Goal: Task Accomplishment & Management: Manage account settings

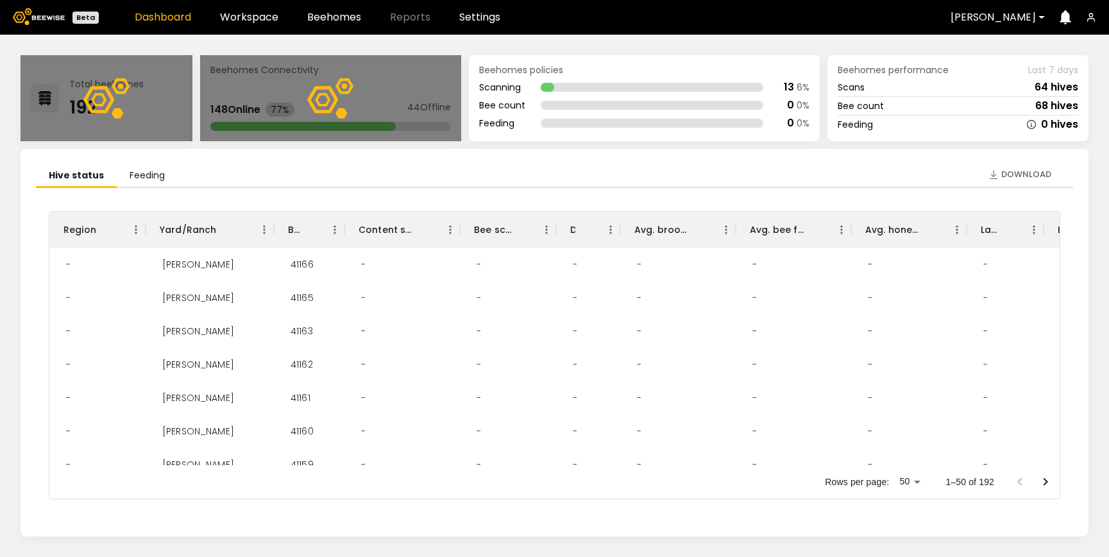
click at [1091, 15] on icon "button" at bounding box center [1091, 17] width 10 height 10
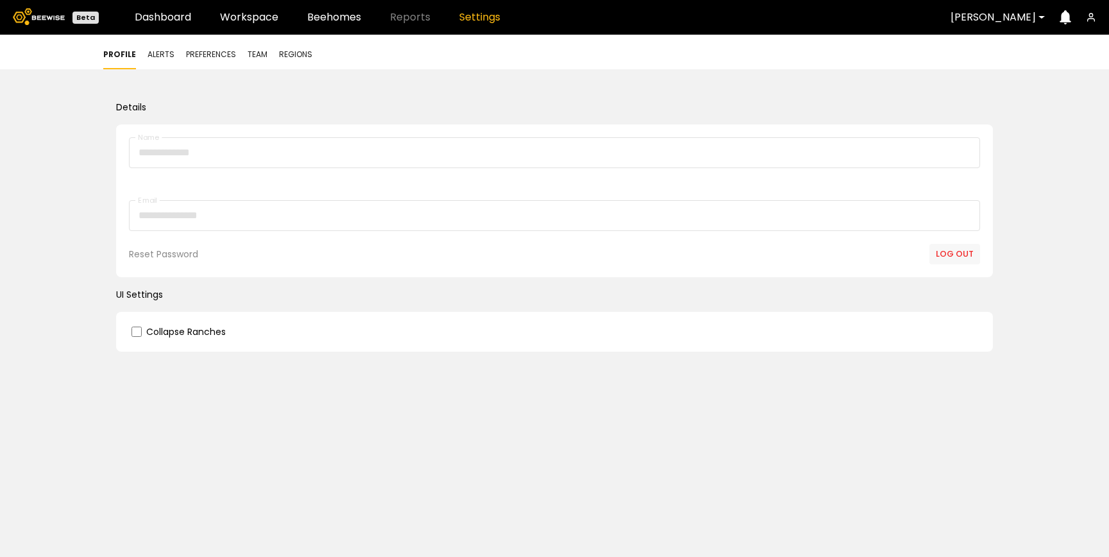
click at [1093, 15] on icon "button" at bounding box center [1091, 17] width 10 height 10
click at [952, 256] on button "Log out" at bounding box center [954, 254] width 51 height 21
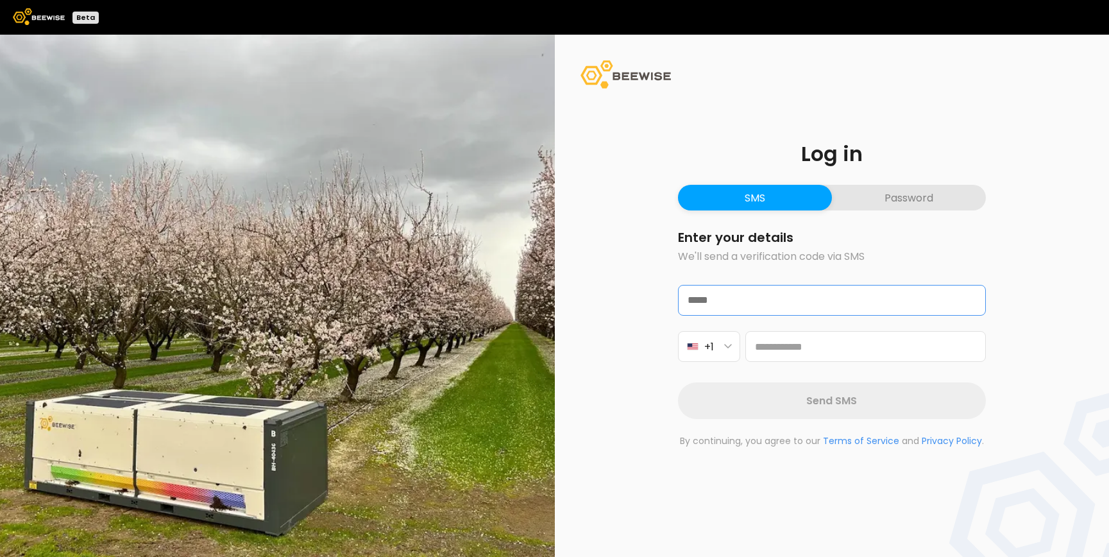
click at [758, 303] on input "text" at bounding box center [831, 299] width 306 height 29
click at [925, 203] on button "Password" at bounding box center [909, 198] width 154 height 26
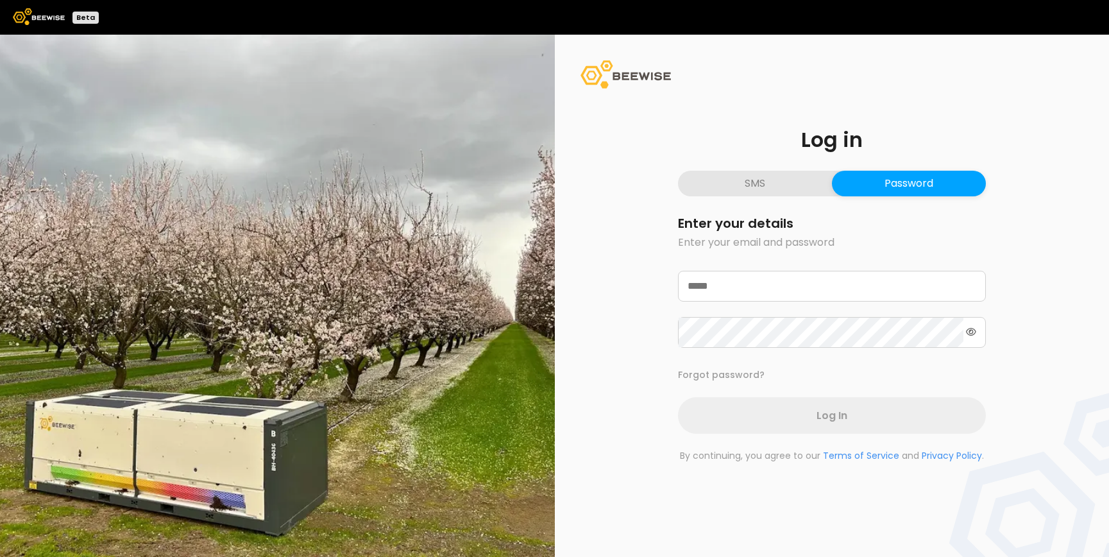
click at [771, 188] on button "SMS" at bounding box center [755, 184] width 154 height 26
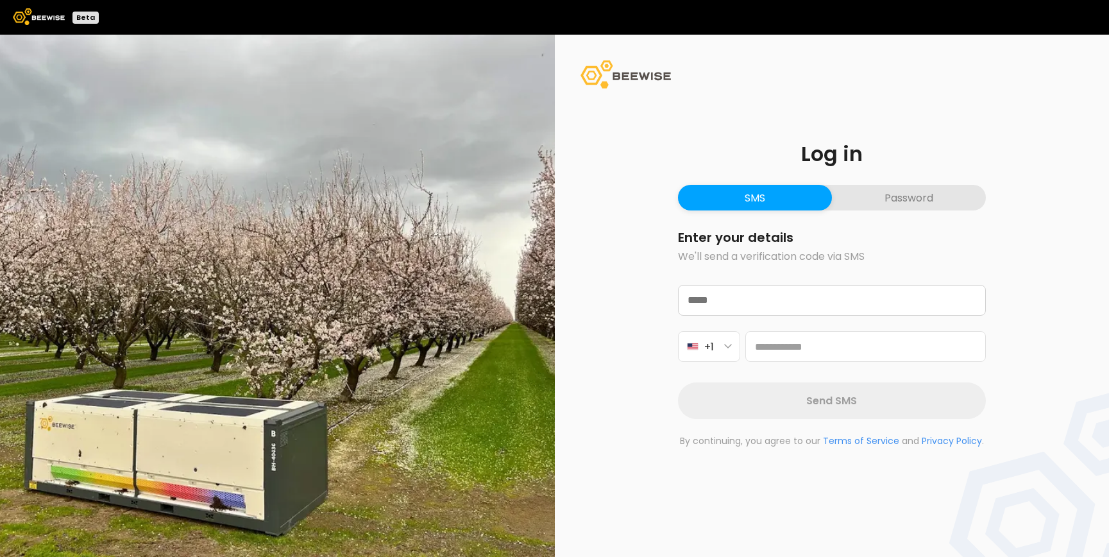
click at [876, 212] on div "Log in SMS Password Enter your details We'll send a verification code via SMS +…" at bounding box center [831, 295] width 369 height 365
click at [863, 201] on button "Password" at bounding box center [909, 198] width 154 height 26
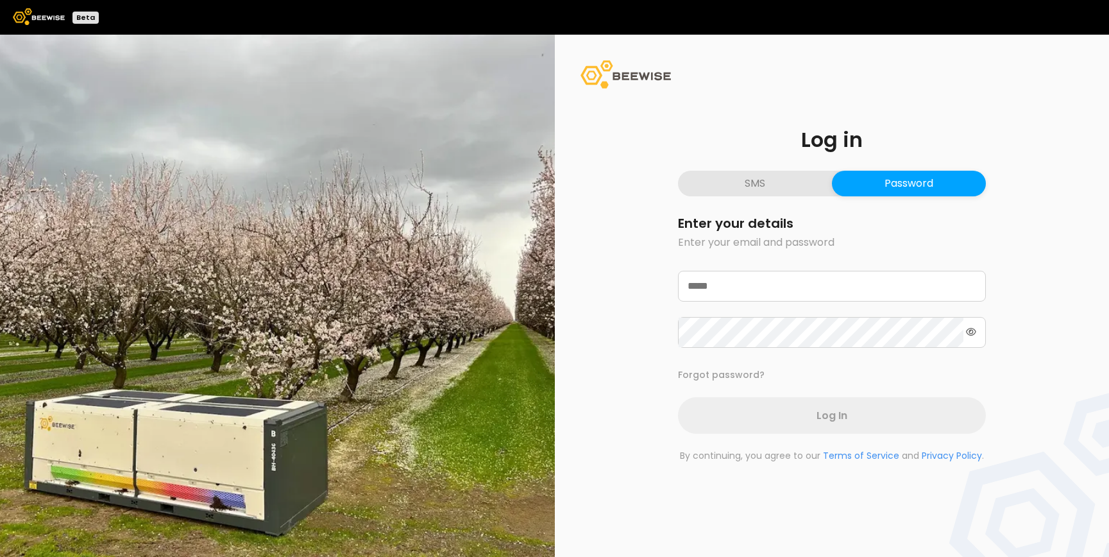
click at [768, 190] on button "SMS" at bounding box center [755, 184] width 154 height 26
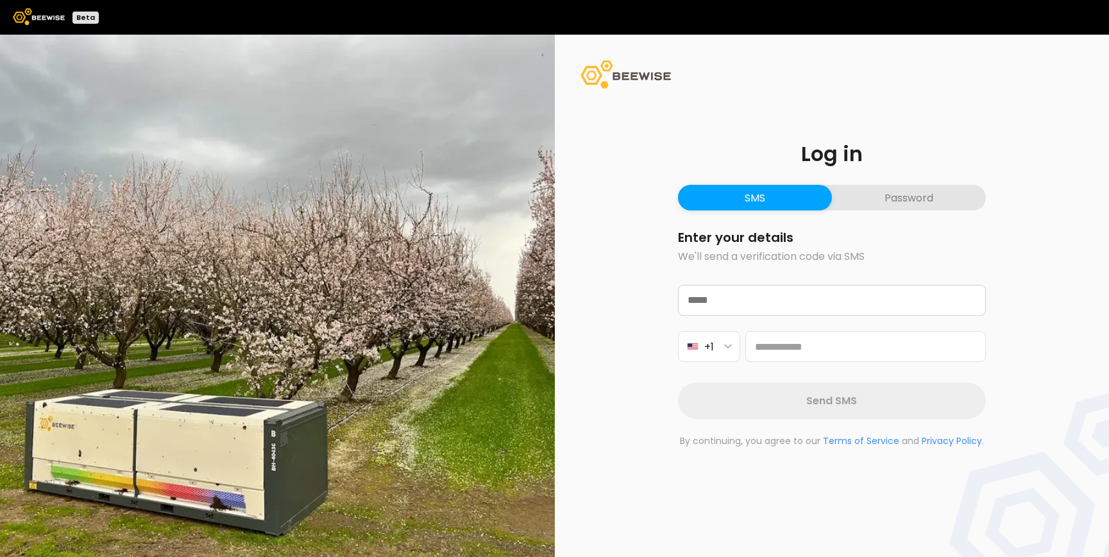
click at [871, 195] on button "Password" at bounding box center [909, 198] width 154 height 26
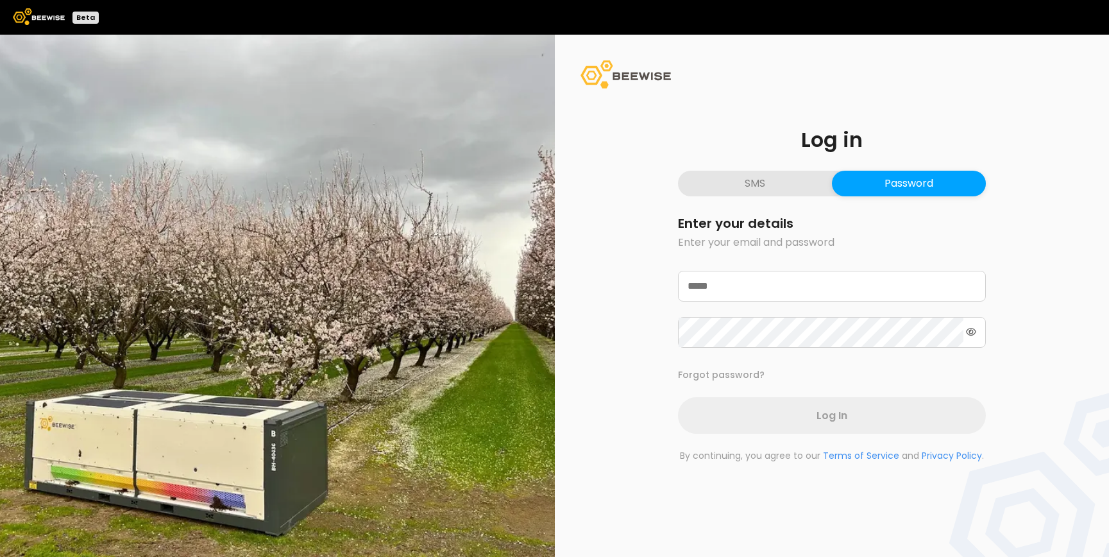
click at [794, 187] on button "SMS" at bounding box center [755, 184] width 154 height 26
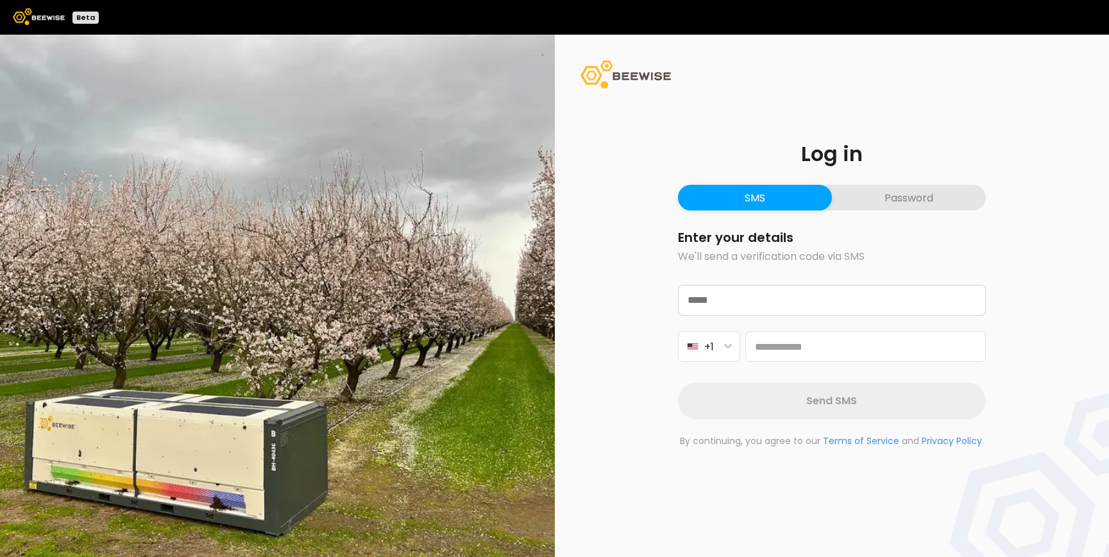
click at [893, 194] on button "Password" at bounding box center [909, 198] width 154 height 26
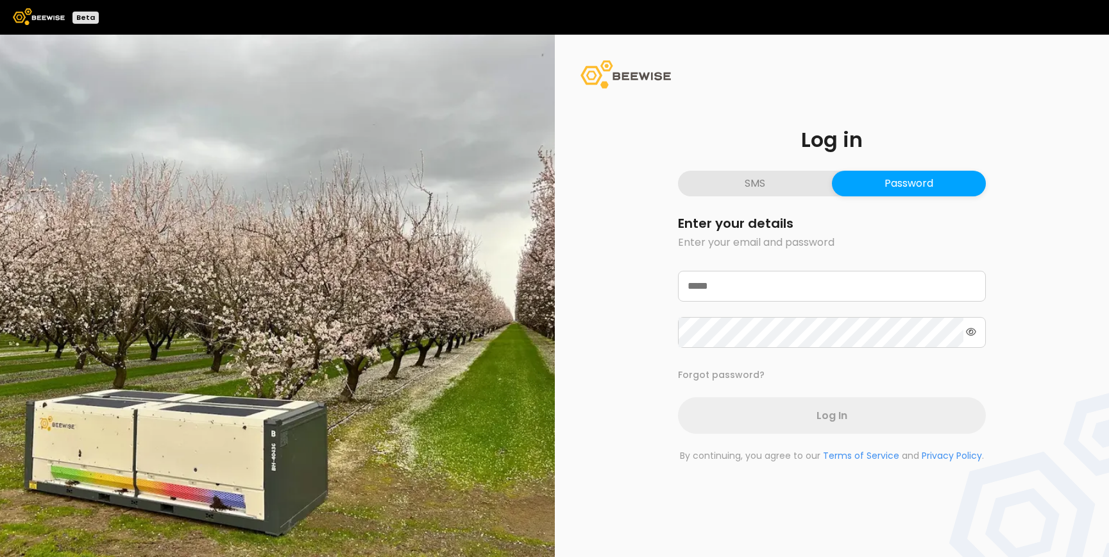
click at [780, 169] on div "Log in SMS Password Enter your details Enter your email and password Forgot pas…" at bounding box center [831, 296] width 369 height 394
click at [780, 185] on button "SMS" at bounding box center [755, 184] width 154 height 26
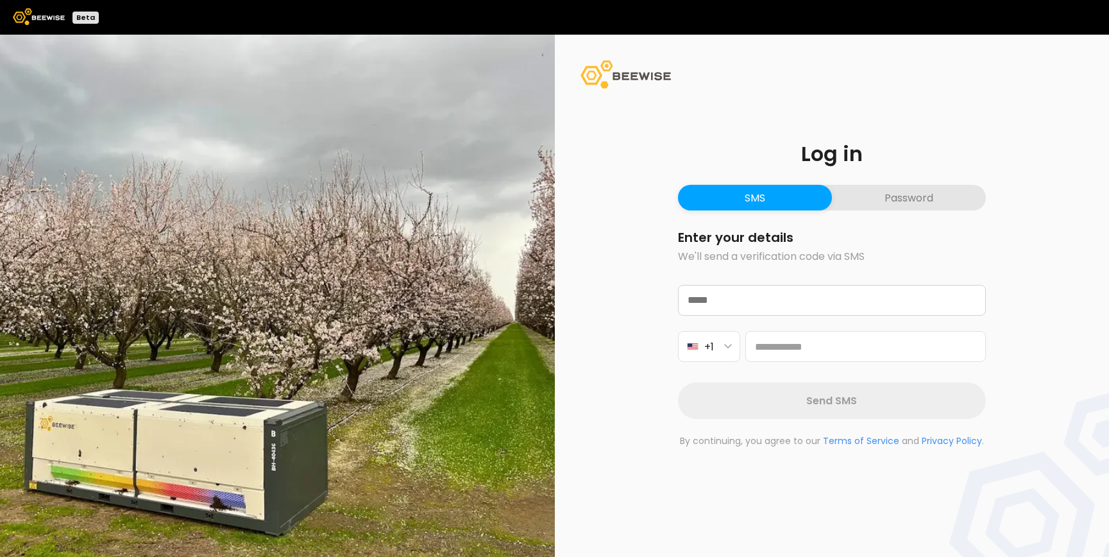
click at [882, 205] on button "Password" at bounding box center [909, 198] width 154 height 26
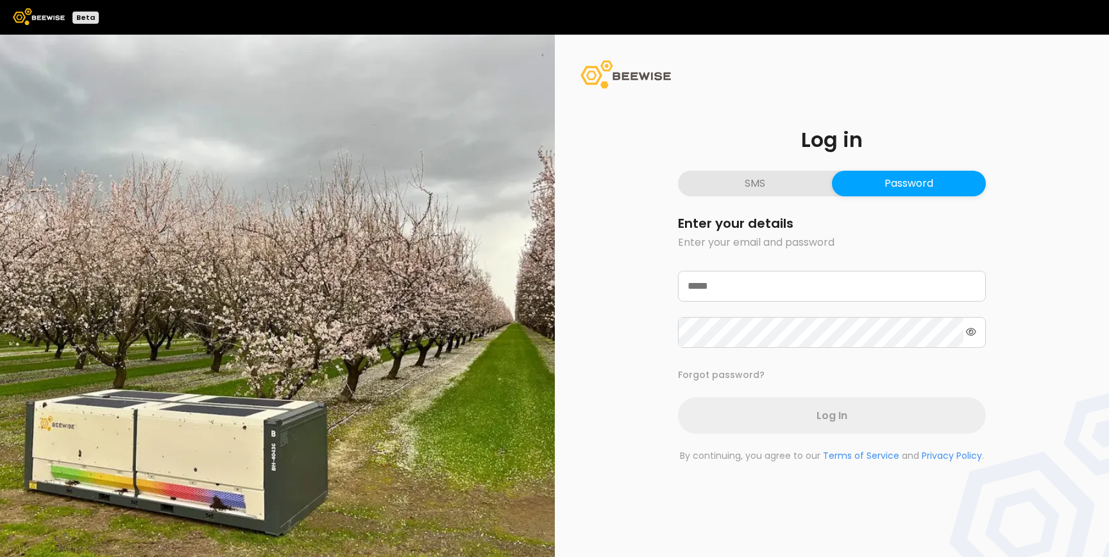
click at [767, 194] on button "SMS" at bounding box center [755, 184] width 154 height 26
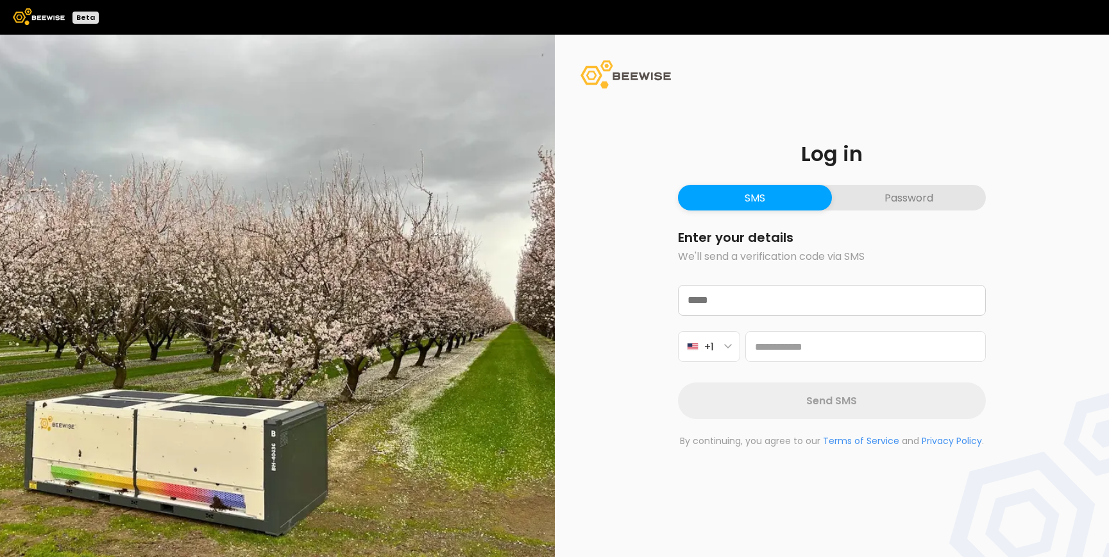
click at [878, 206] on button "Password" at bounding box center [909, 198] width 154 height 26
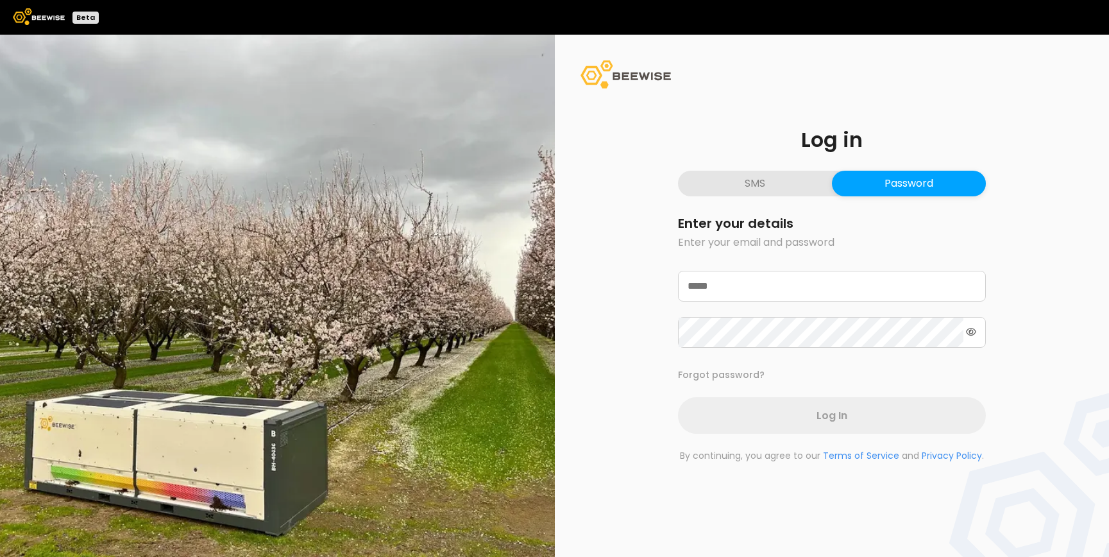
click at [773, 201] on div "Log in SMS Password Enter your details Enter your email and password Forgot pas…" at bounding box center [831, 296] width 369 height 394
click at [773, 194] on button "SMS" at bounding box center [755, 184] width 154 height 26
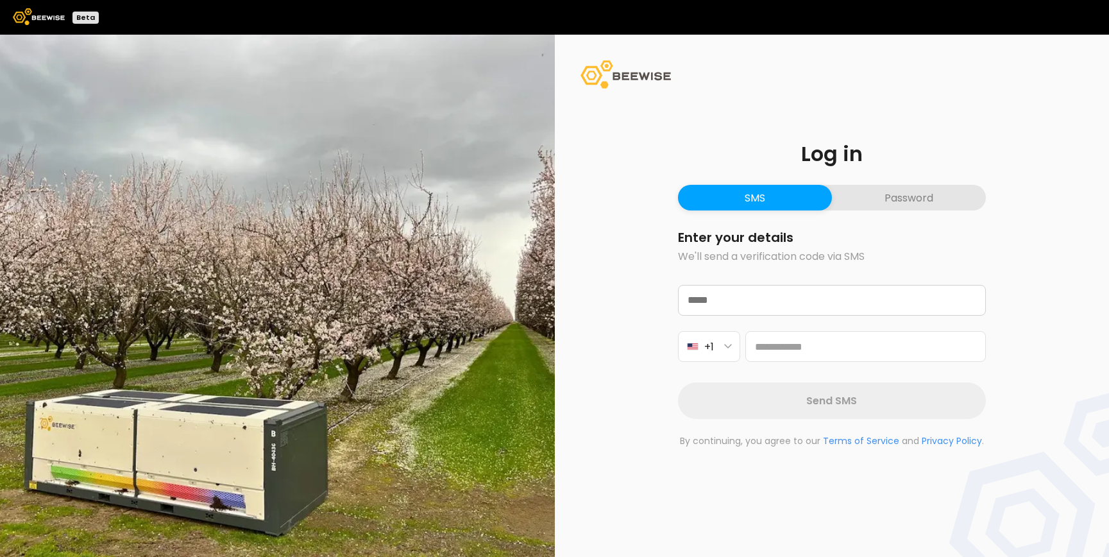
click at [885, 205] on button "Password" at bounding box center [909, 198] width 154 height 26
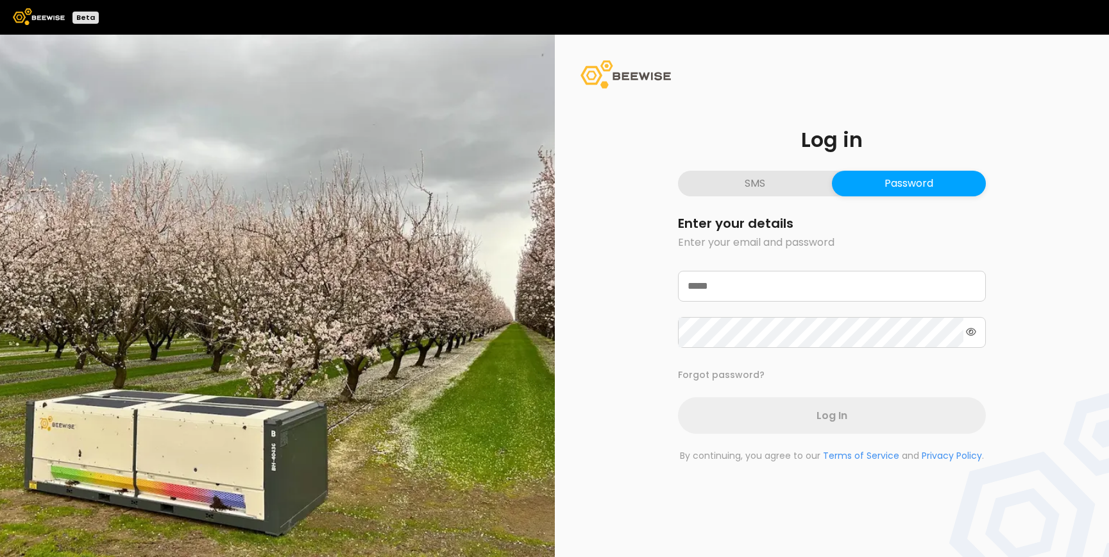
click at [776, 200] on div "Log in SMS Password Enter your details Enter your email and password Forgot pas…" at bounding box center [831, 296] width 369 height 394
click at [773, 191] on button "SMS" at bounding box center [755, 184] width 154 height 26
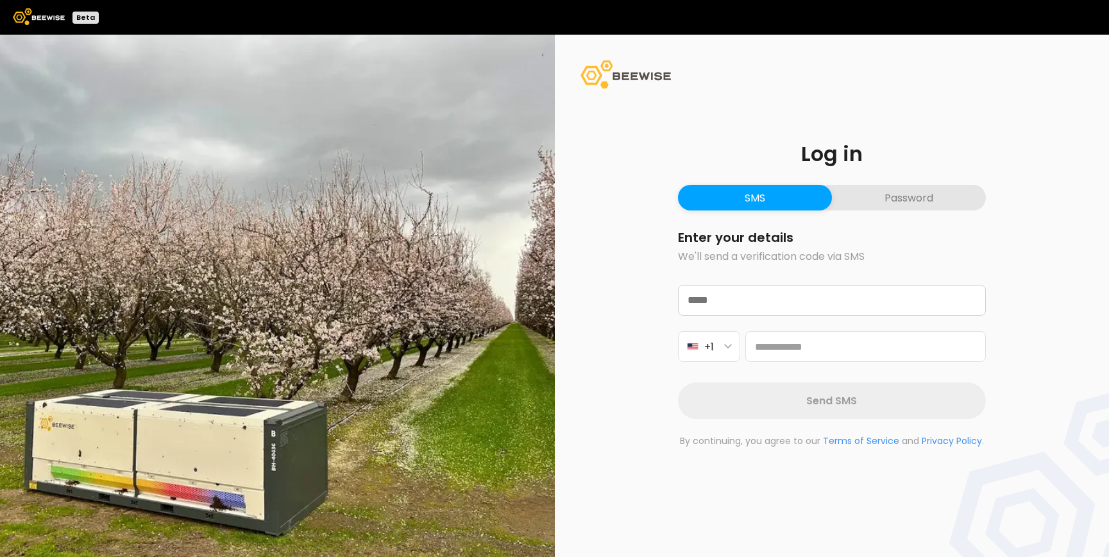
click at [875, 201] on button "Password" at bounding box center [909, 198] width 154 height 26
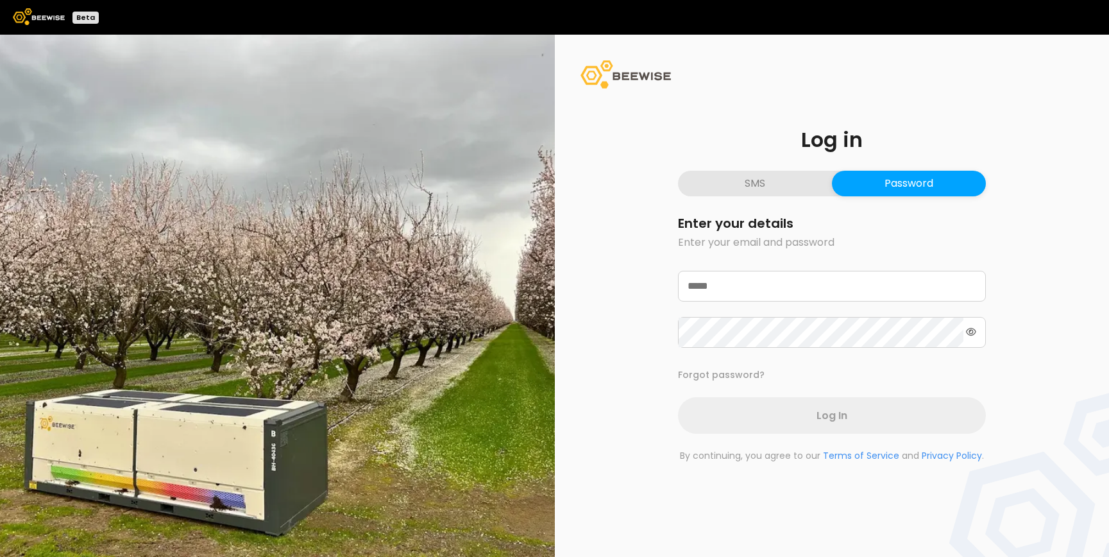
click at [807, 187] on button "SMS" at bounding box center [755, 184] width 154 height 26
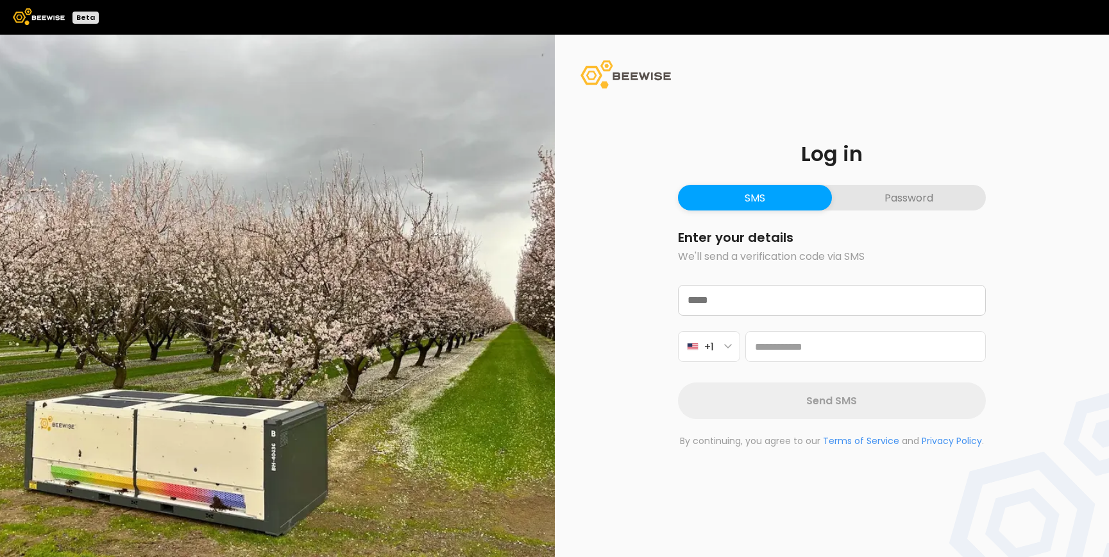
click at [869, 192] on button "Password" at bounding box center [909, 198] width 154 height 26
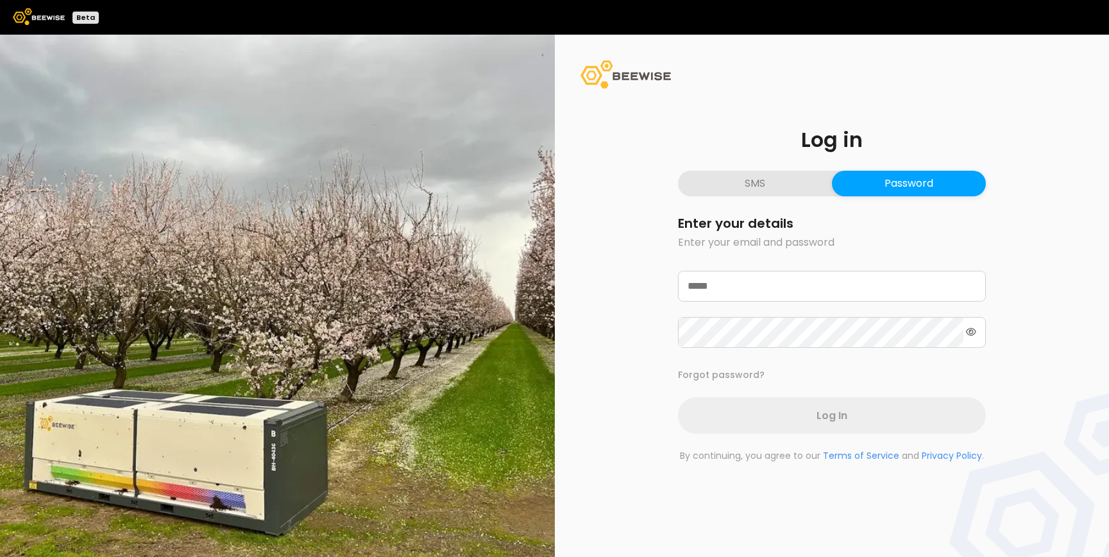
click at [768, 194] on button "SMS" at bounding box center [755, 184] width 154 height 26
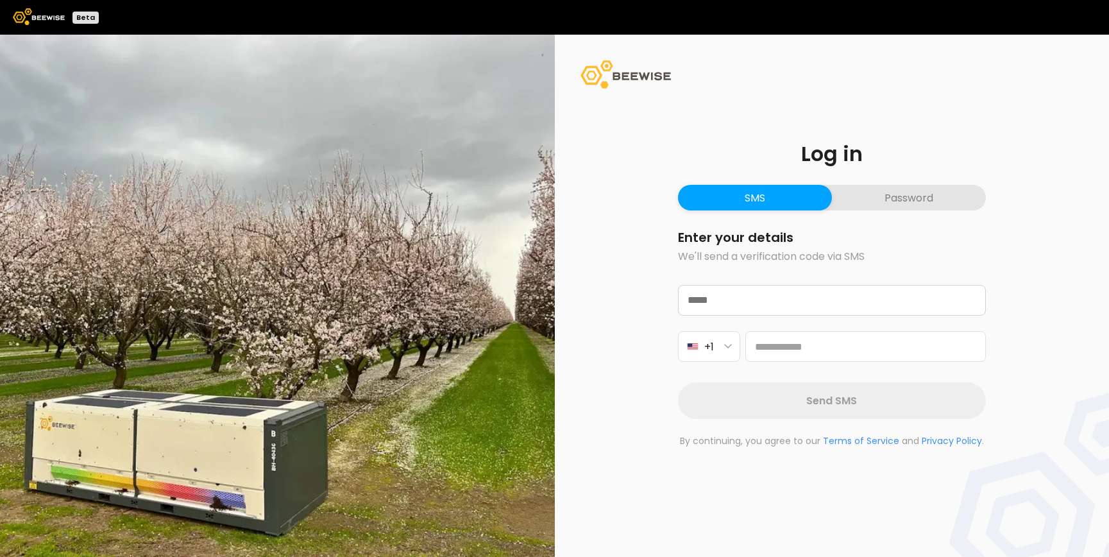
click at [889, 199] on button "Password" at bounding box center [909, 198] width 154 height 26
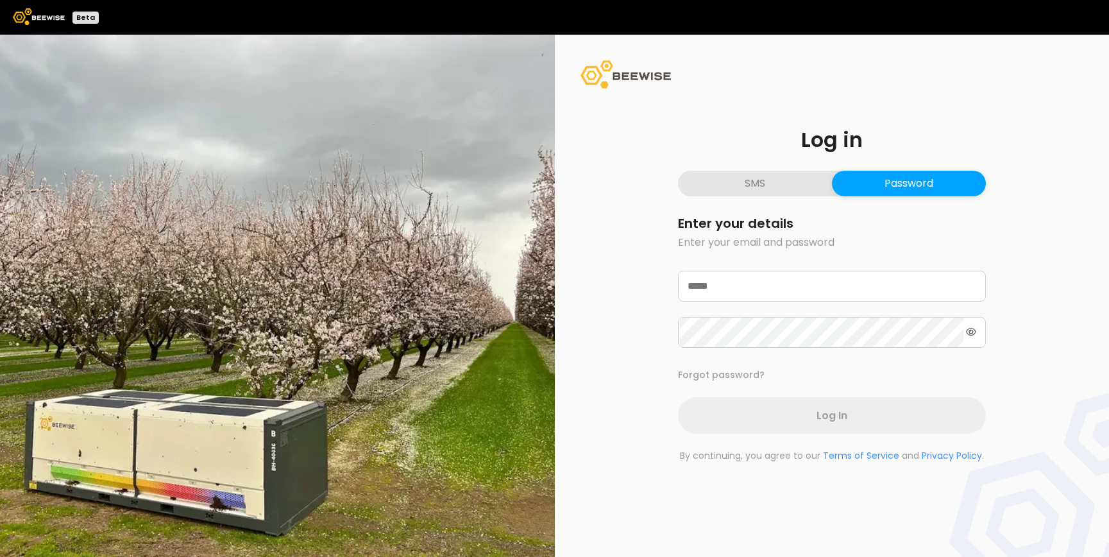
click at [775, 185] on button "SMS" at bounding box center [755, 184] width 154 height 26
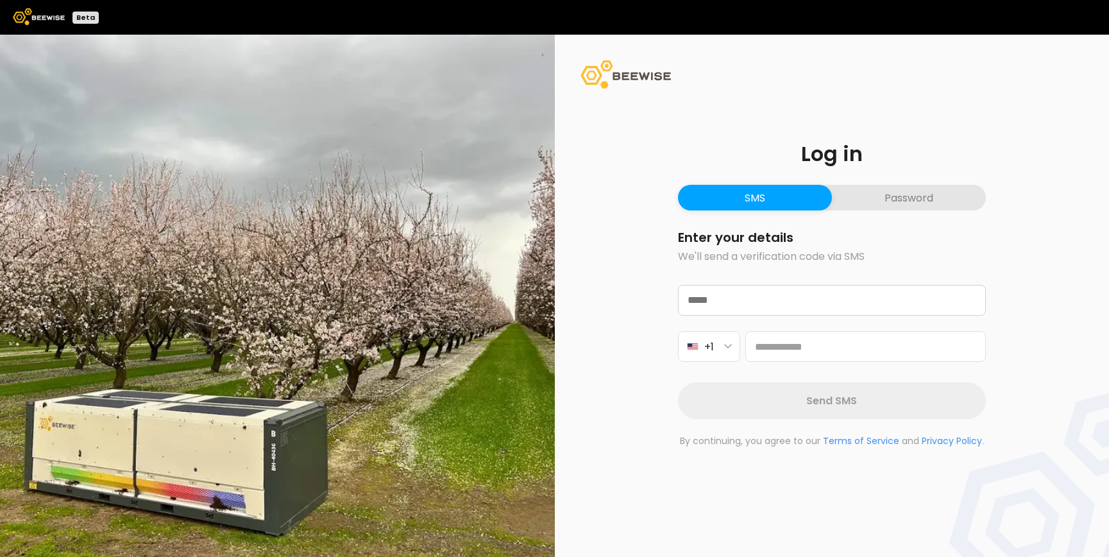
click at [906, 179] on div "Log in SMS Password Enter your details We'll send a verification code via SMS +…" at bounding box center [831, 295] width 369 height 365
click at [909, 199] on button "Password" at bounding box center [909, 198] width 154 height 26
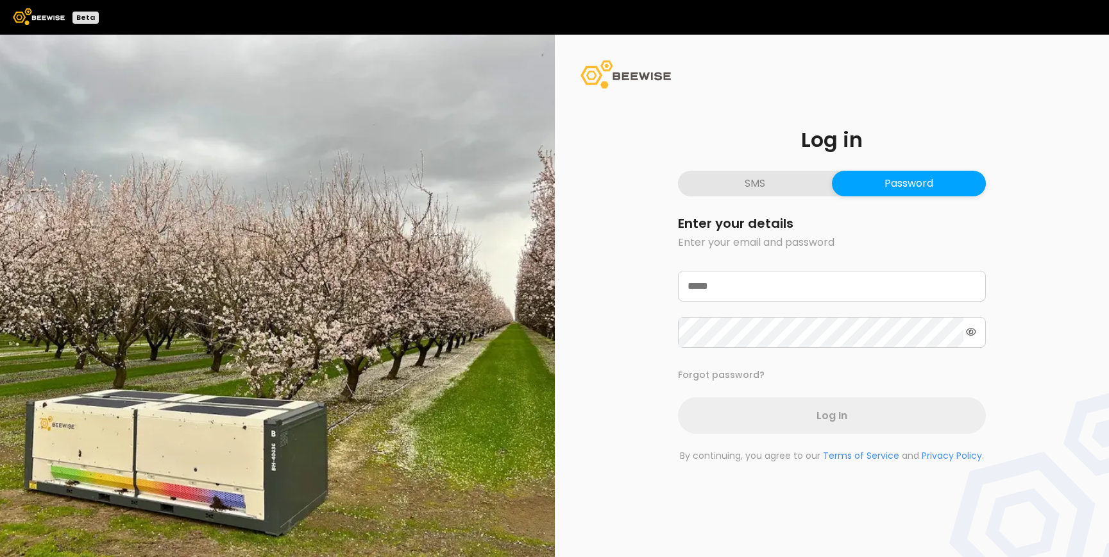
click at [772, 192] on button "SMS" at bounding box center [755, 184] width 154 height 26
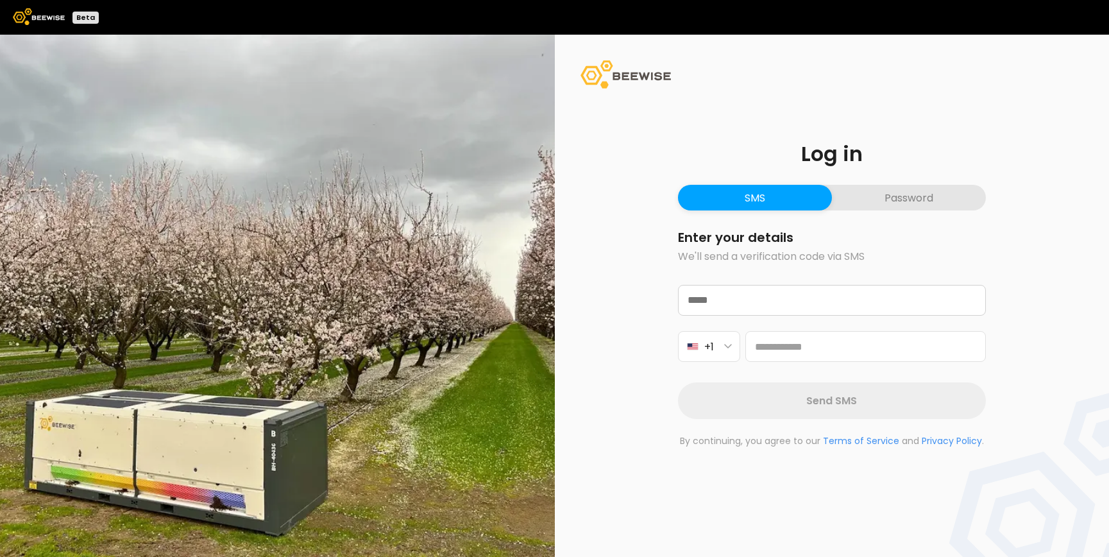
click at [881, 197] on button "Password" at bounding box center [909, 198] width 154 height 26
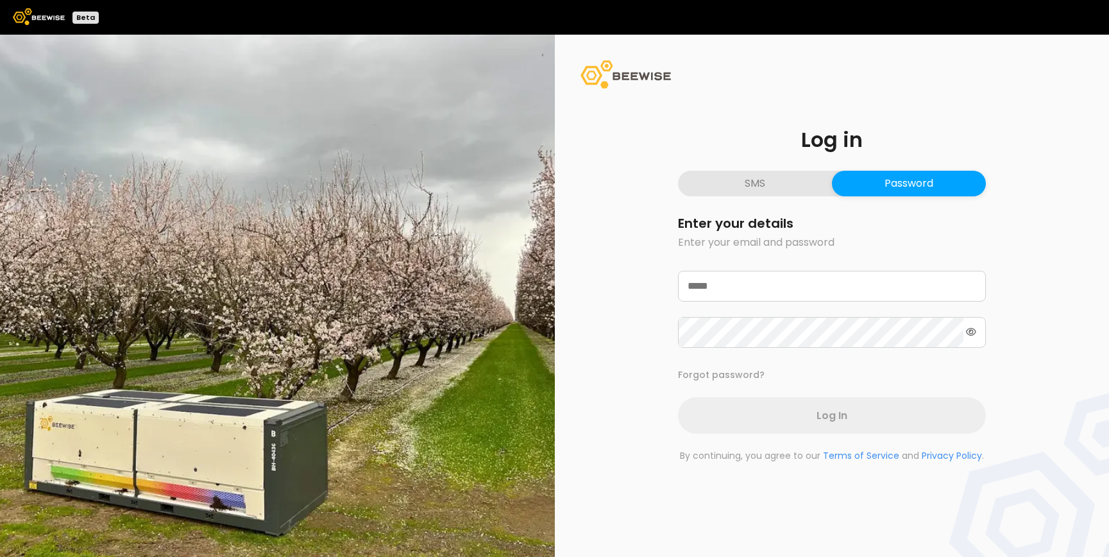
click at [751, 192] on button "SMS" at bounding box center [755, 184] width 154 height 26
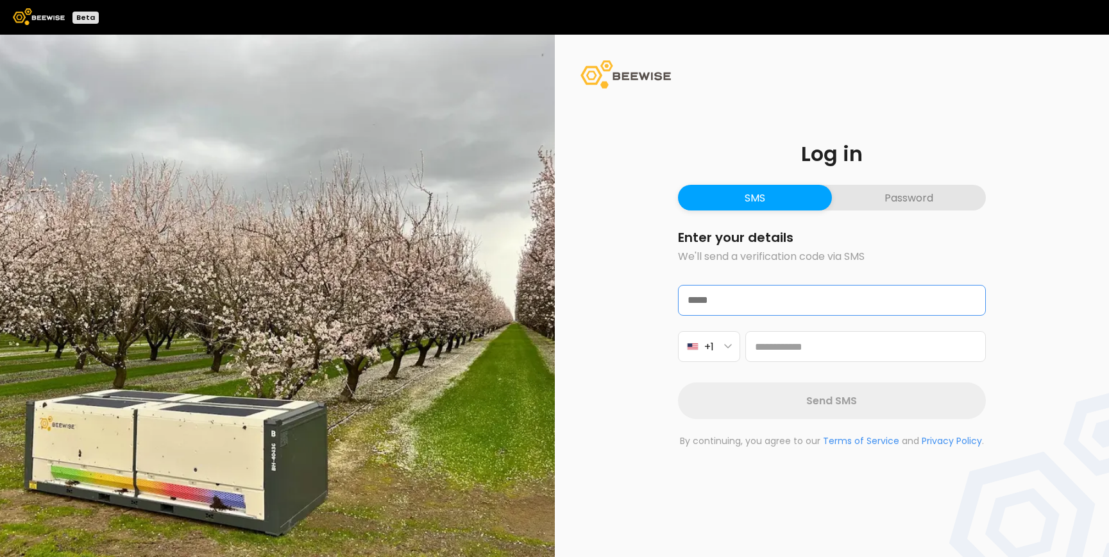
click at [752, 304] on input "text" at bounding box center [831, 299] width 306 height 29
type input "**********"
click at [782, 351] on input "tel" at bounding box center [865, 346] width 240 height 31
click at [737, 350] on button "+1" at bounding box center [709, 346] width 62 height 31
click at [908, 195] on button "Password" at bounding box center [909, 198] width 154 height 26
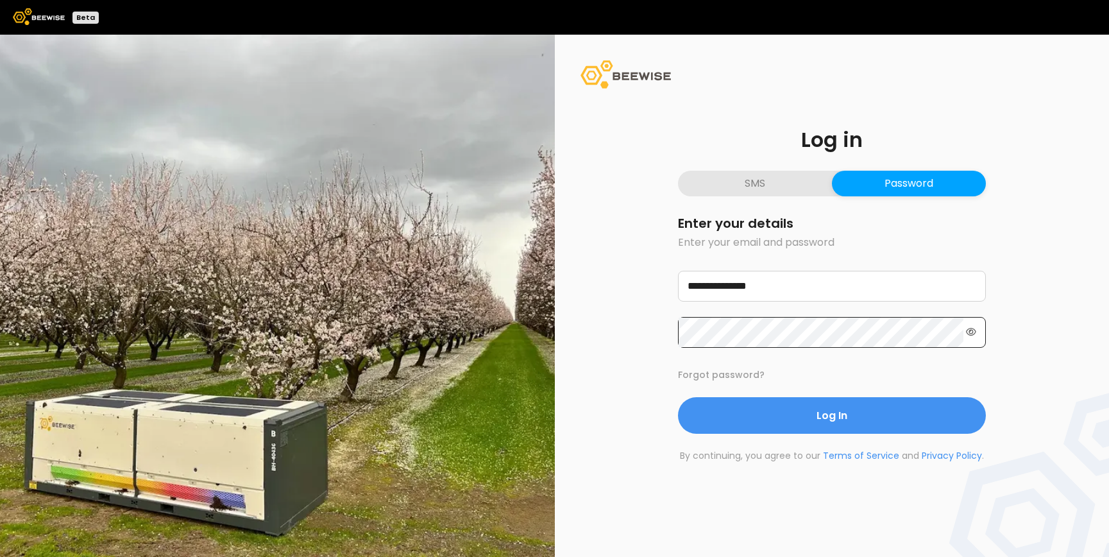
click at [969, 332] on icon at bounding box center [971, 331] width 10 height 9
click at [969, 332] on icon at bounding box center [970, 331] width 12 height 9
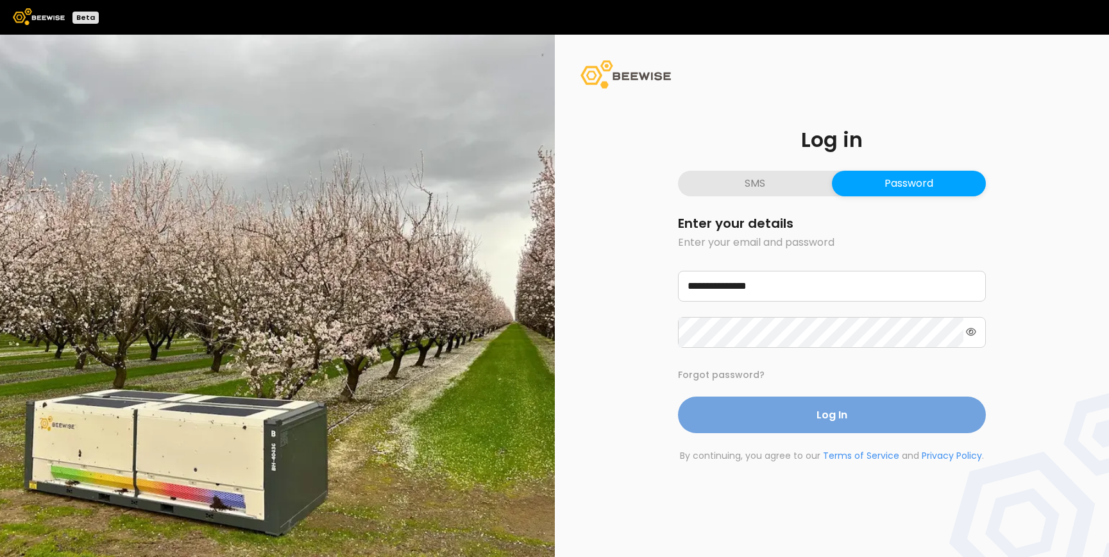
click at [862, 414] on button "Log In" at bounding box center [832, 414] width 308 height 37
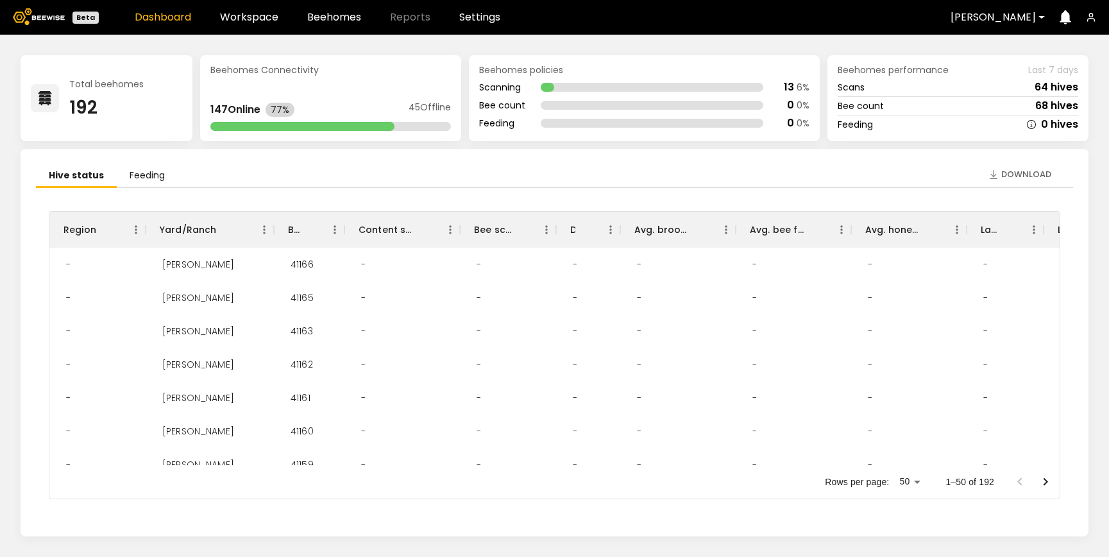
click at [1092, 17] on icon "button" at bounding box center [1091, 17] width 10 height 10
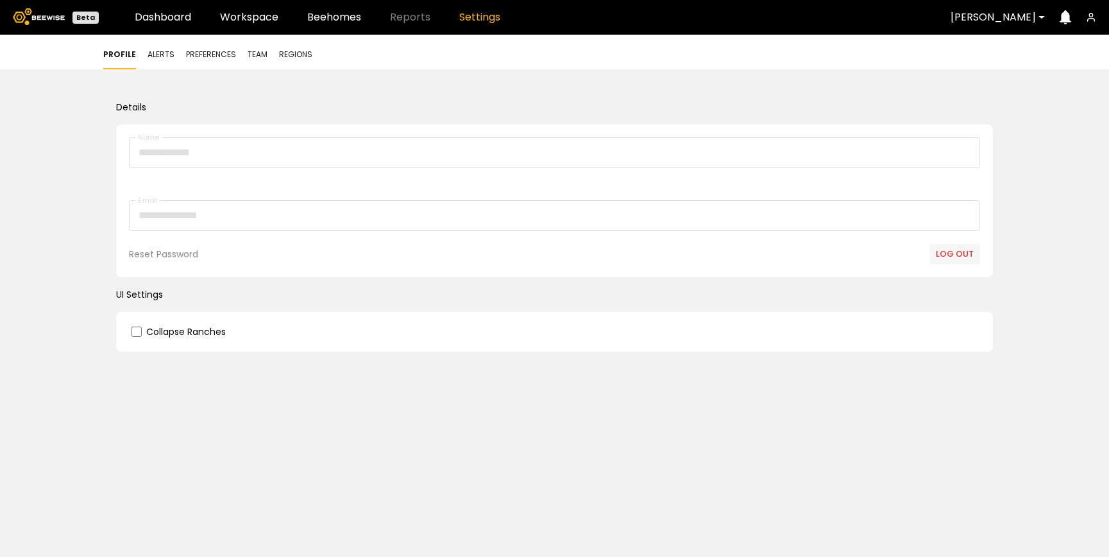
click at [953, 254] on button "Log out" at bounding box center [954, 254] width 51 height 21
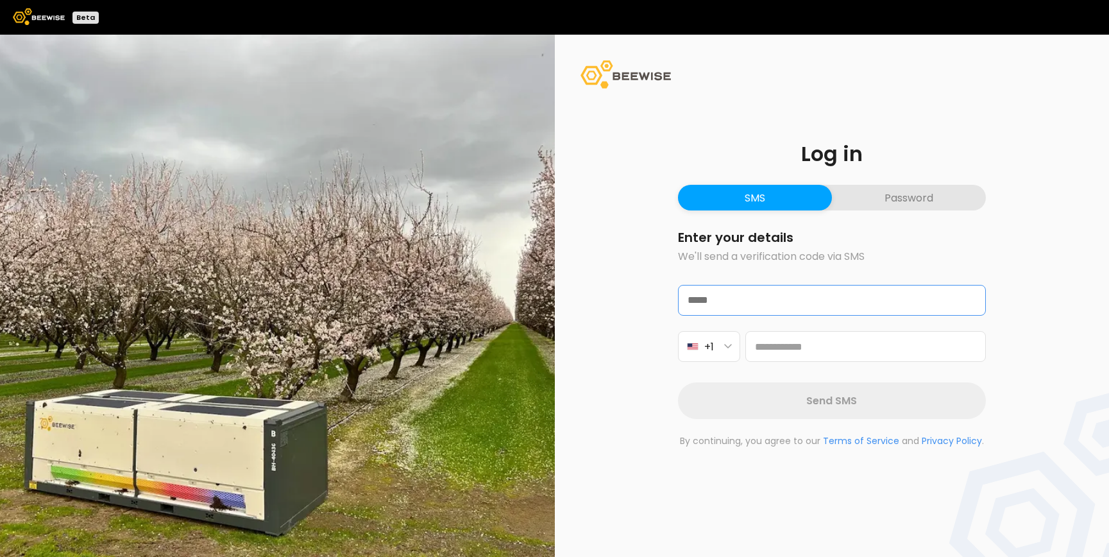
click at [771, 307] on input "text" at bounding box center [831, 299] width 306 height 29
type input "**********"
click at [714, 344] on button "+1" at bounding box center [709, 346] width 62 height 31
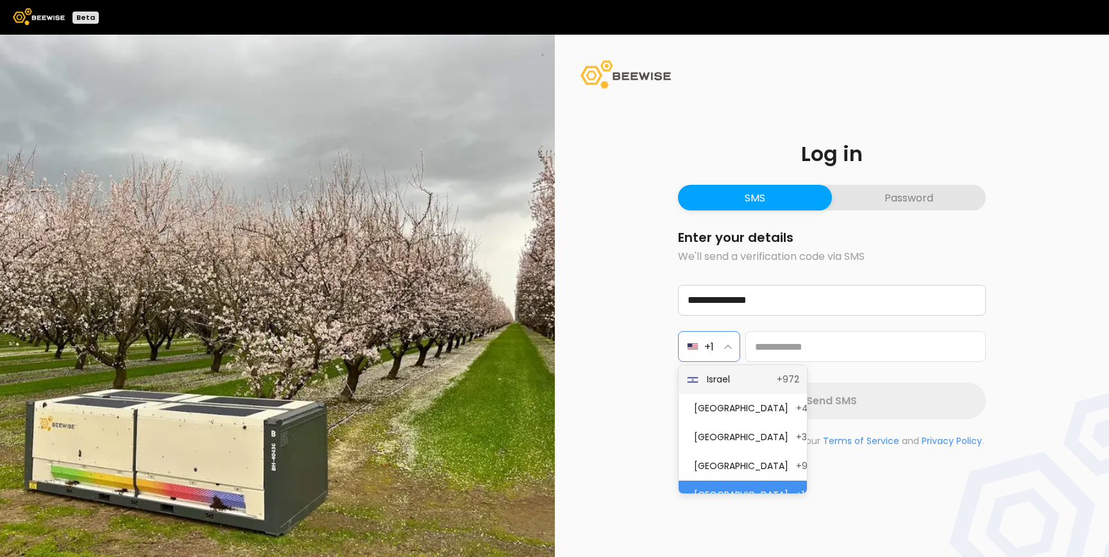
click at [713, 379] on span "Israel" at bounding box center [738, 379] width 62 height 13
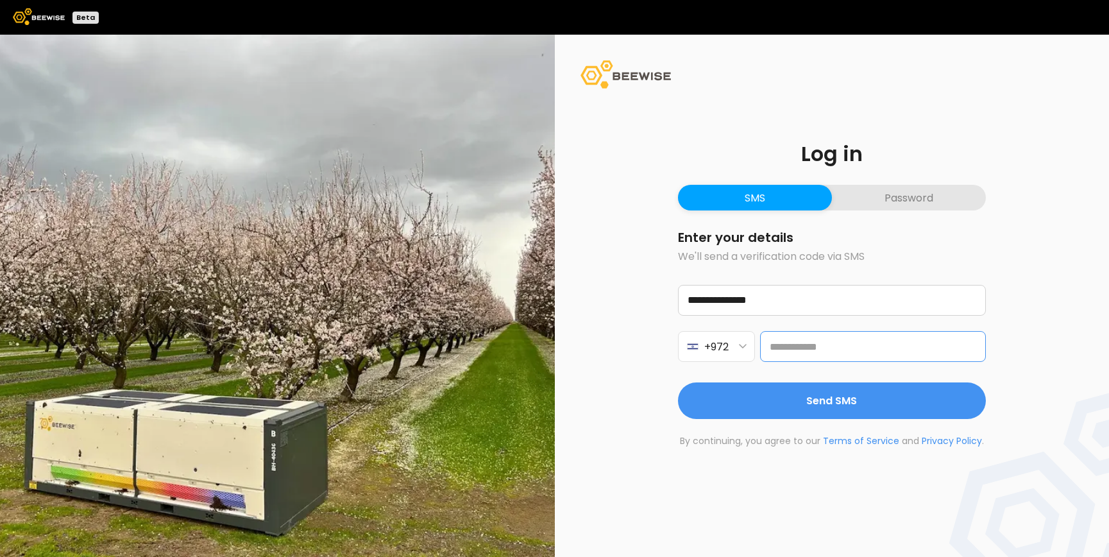
click at [786, 355] on input "tel" at bounding box center [873, 346] width 226 height 31
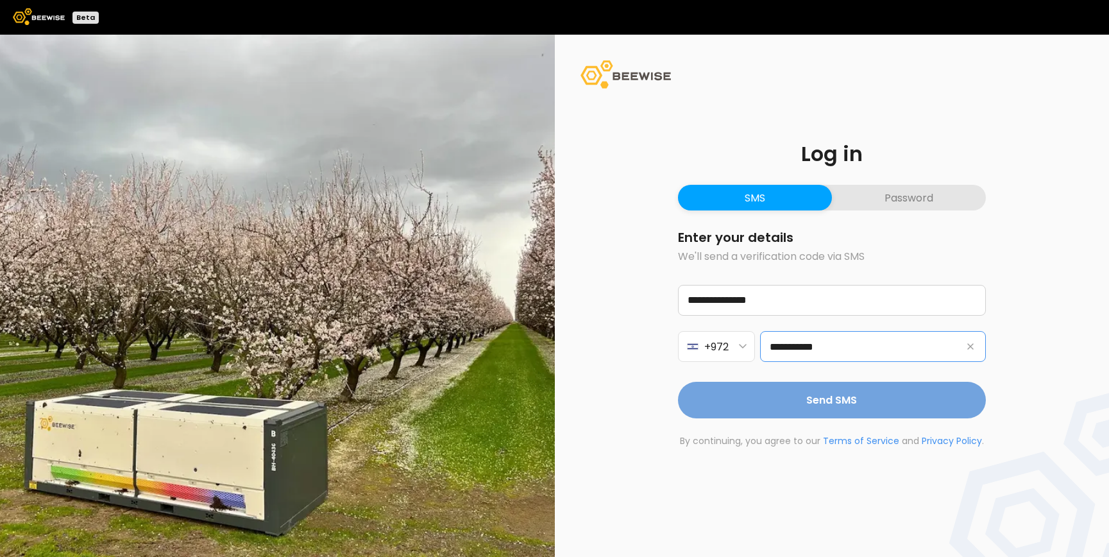
type input "**********"
click at [790, 410] on button "Send SMS" at bounding box center [832, 400] width 308 height 37
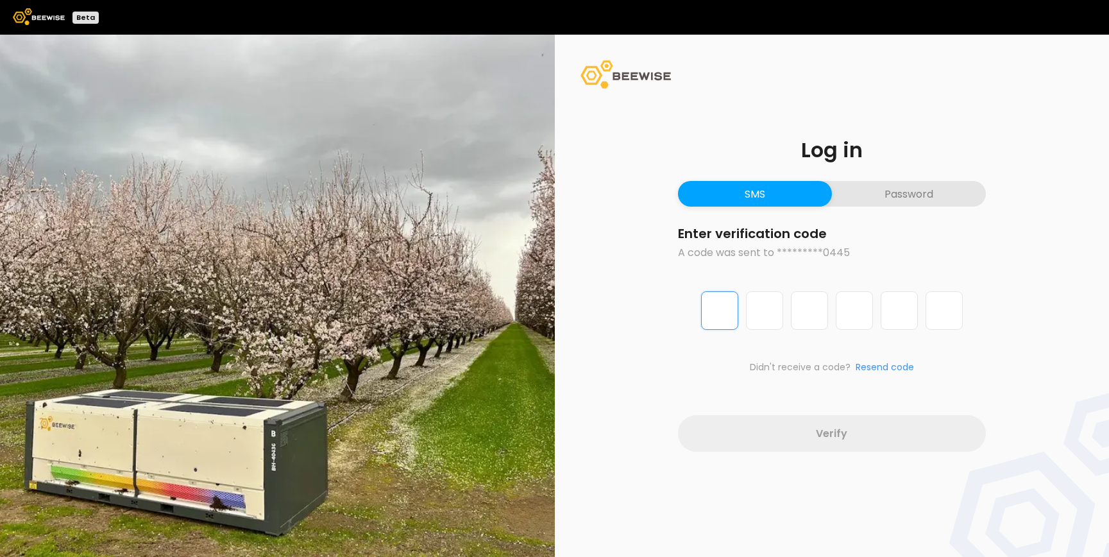
click at [726, 315] on input "Digit 1 of 6" at bounding box center [719, 310] width 37 height 38
type input "*"
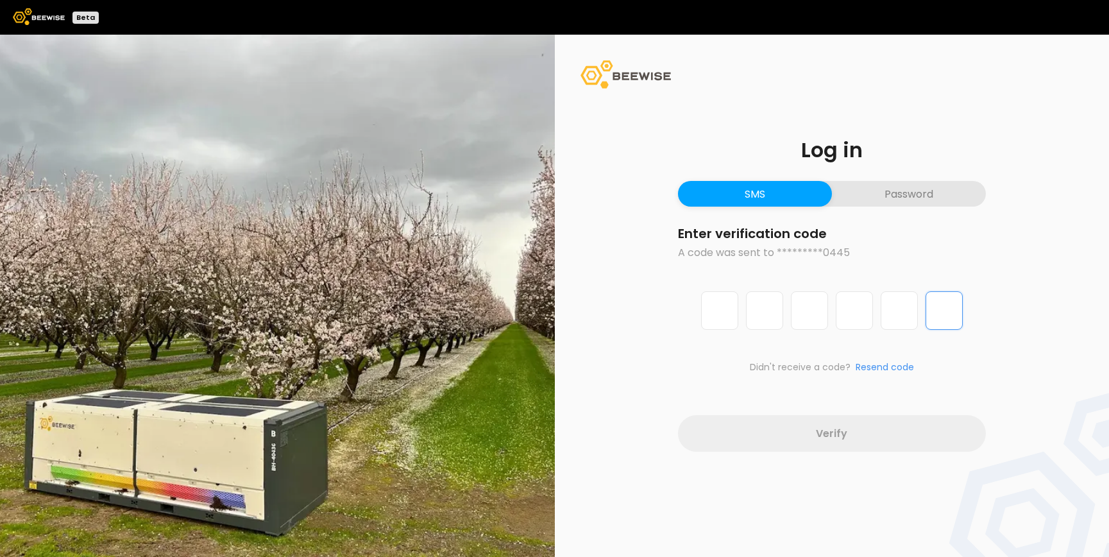
type input "*"
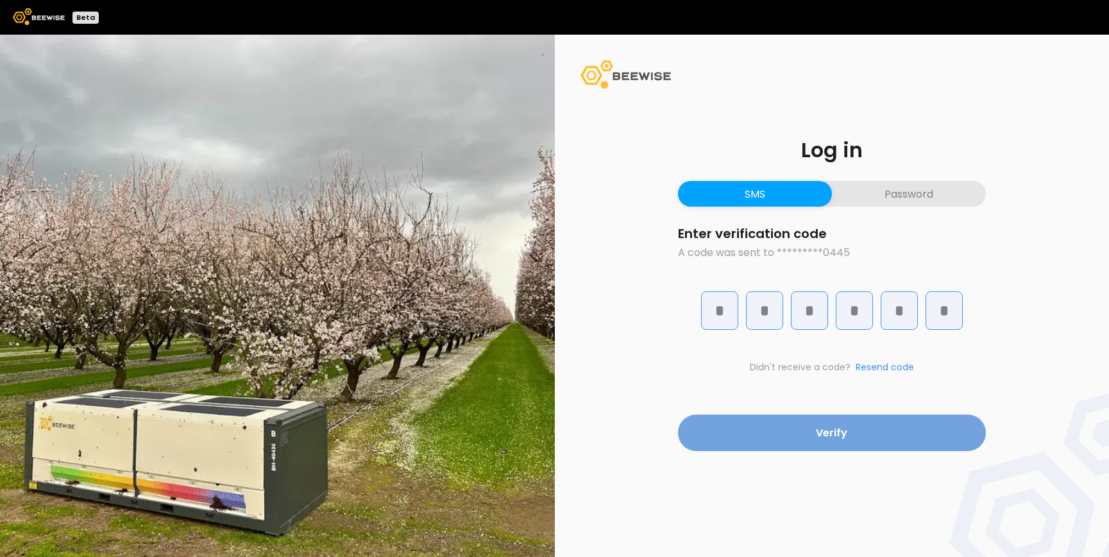
click at [799, 430] on button "Verify" at bounding box center [832, 432] width 308 height 37
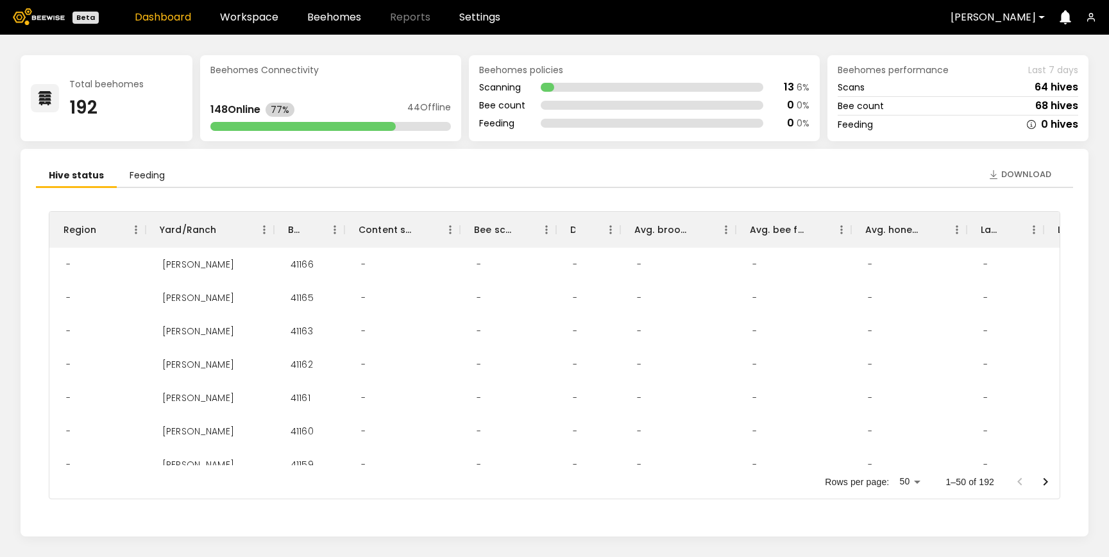
click at [1093, 17] on icon "button" at bounding box center [1091, 17] width 10 height 10
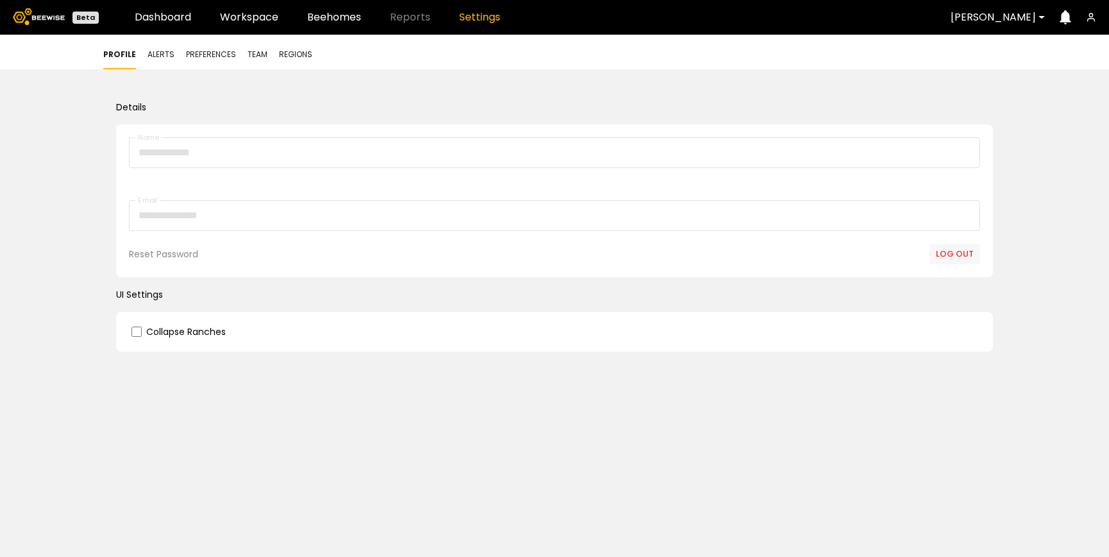
click at [955, 256] on button "Log out" at bounding box center [954, 254] width 51 height 21
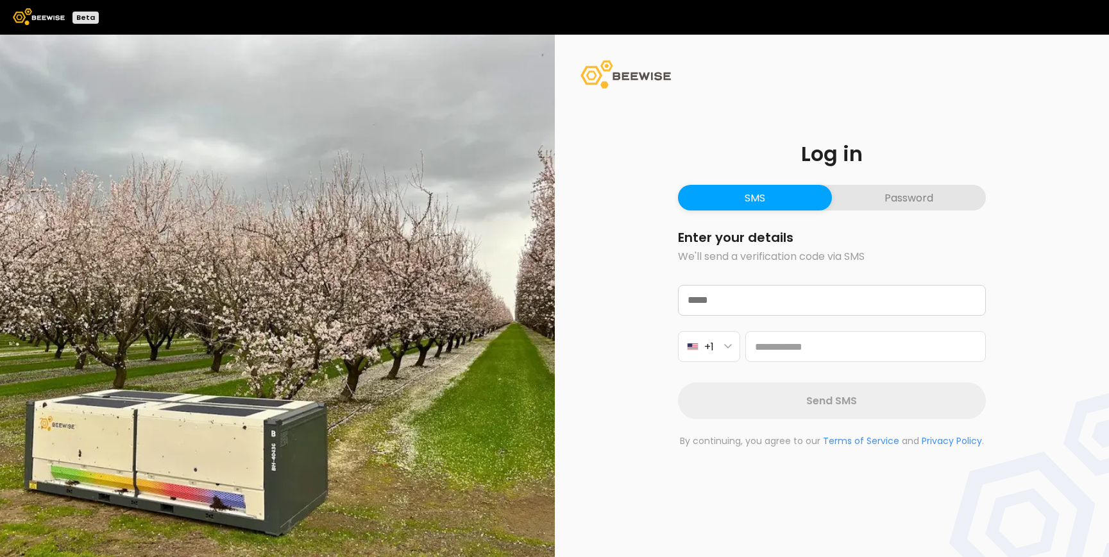
click at [906, 191] on button "Password" at bounding box center [909, 198] width 154 height 26
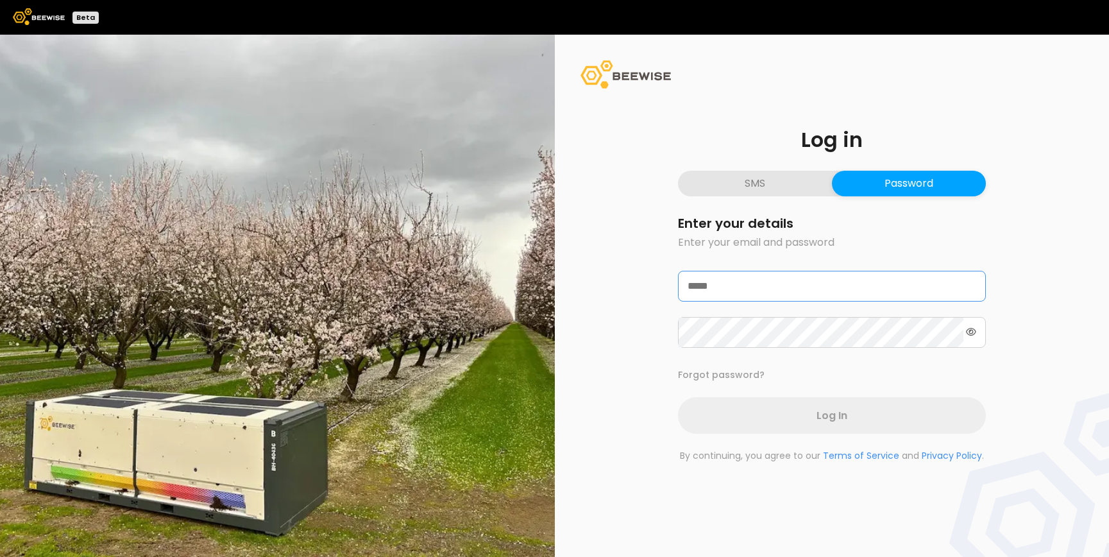
click at [792, 290] on input "text" at bounding box center [831, 285] width 306 height 29
type input "**********"
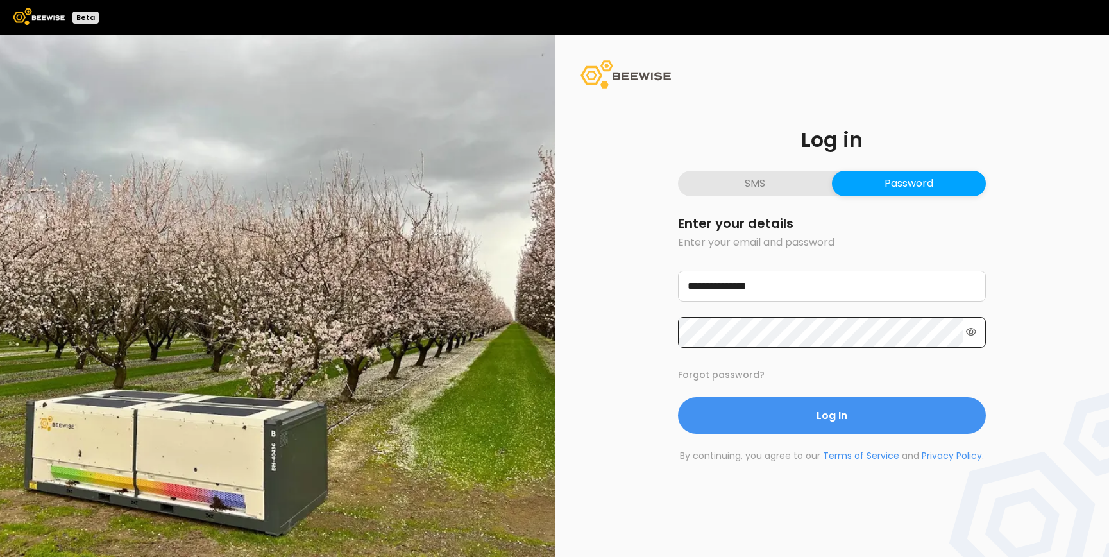
click at [975, 336] on div at bounding box center [971, 331] width 10 height 9
click at [971, 331] on icon at bounding box center [971, 331] width 10 height 9
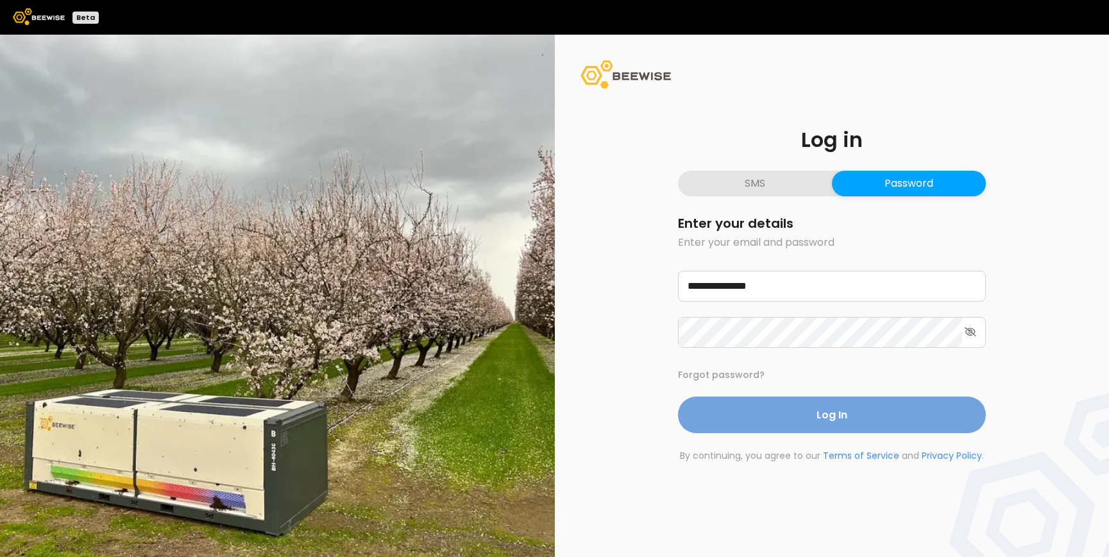
click at [866, 410] on button "Log In" at bounding box center [832, 414] width 308 height 37
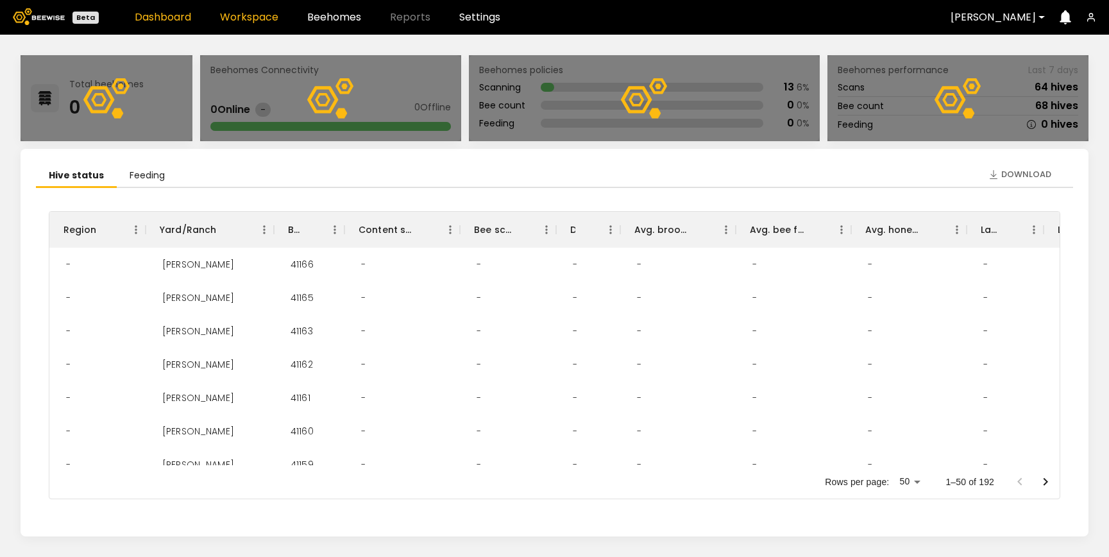
click at [246, 18] on link "Workspace" at bounding box center [249, 17] width 58 height 10
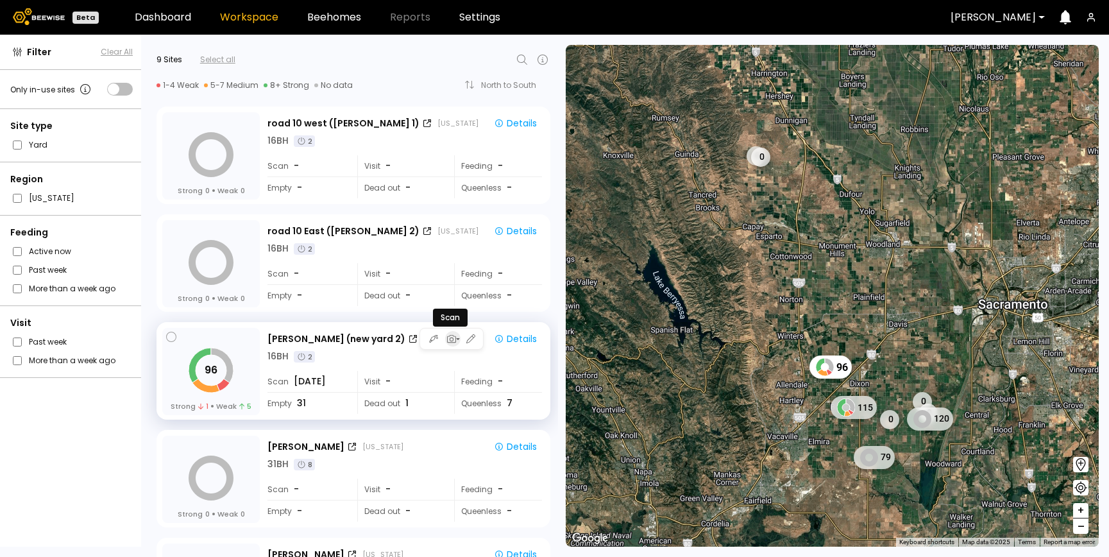
click at [454, 341] on div "button" at bounding box center [452, 339] width 15 height 12
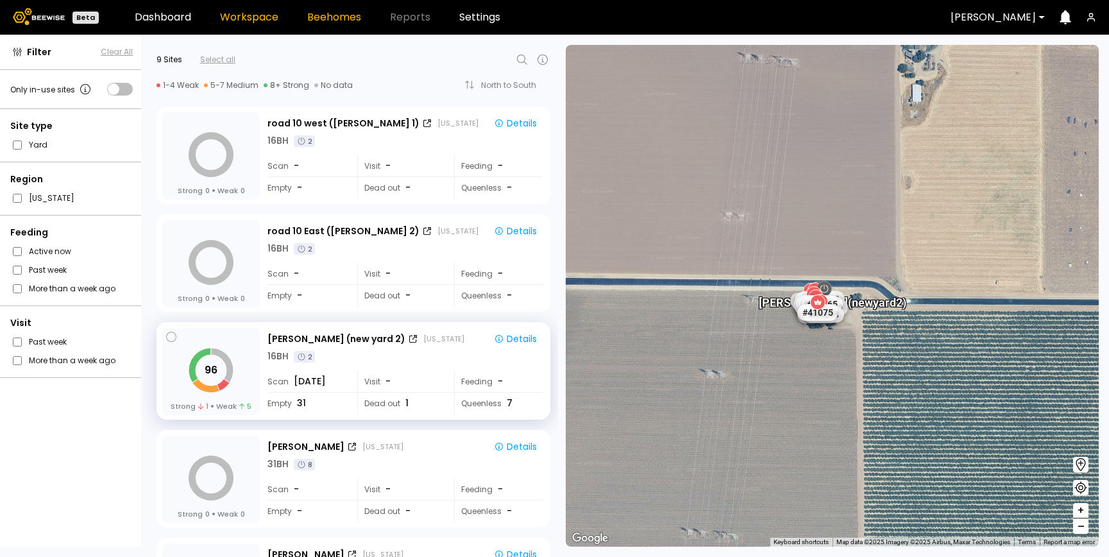
click at [339, 19] on link "Beehomes" at bounding box center [334, 17] width 54 height 10
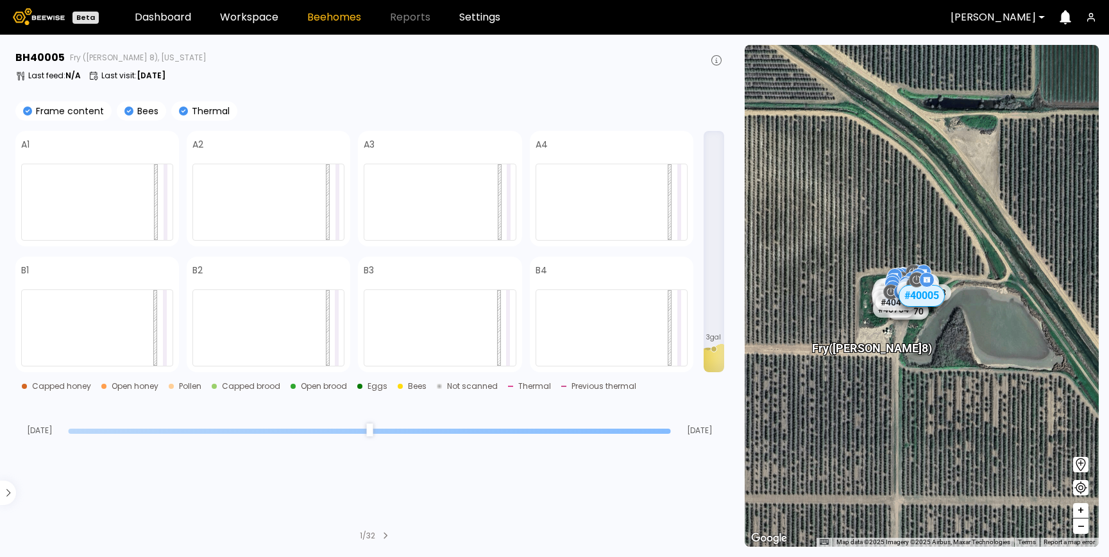
click at [239, 29] on header "Beta Dashboard Workspace Beehomes Reports Settings Dixon" at bounding box center [554, 17] width 1109 height 35
click at [246, 22] on link "Workspace" at bounding box center [249, 17] width 58 height 10
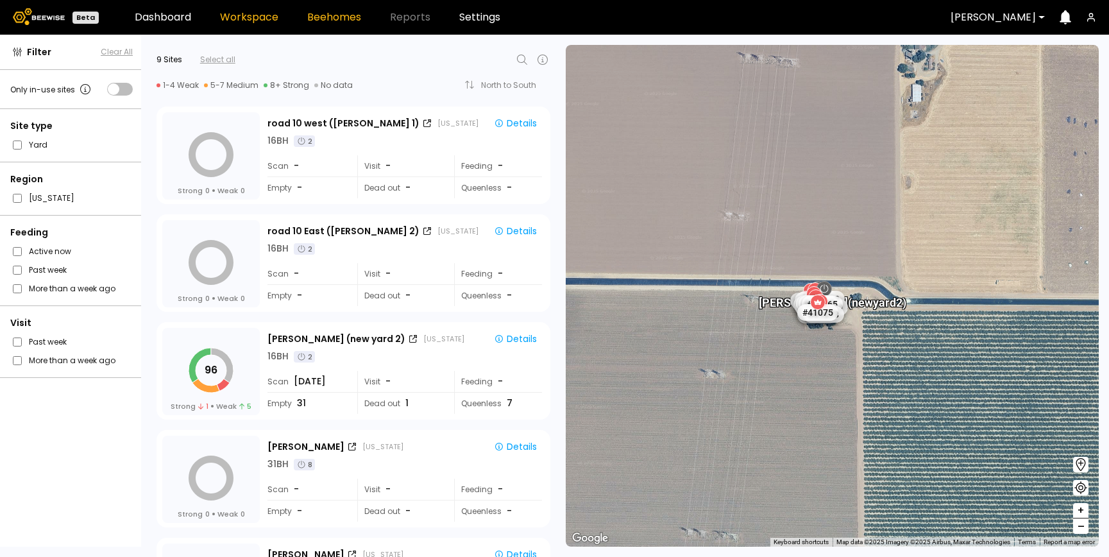
click at [328, 22] on link "Beehomes" at bounding box center [334, 17] width 54 height 10
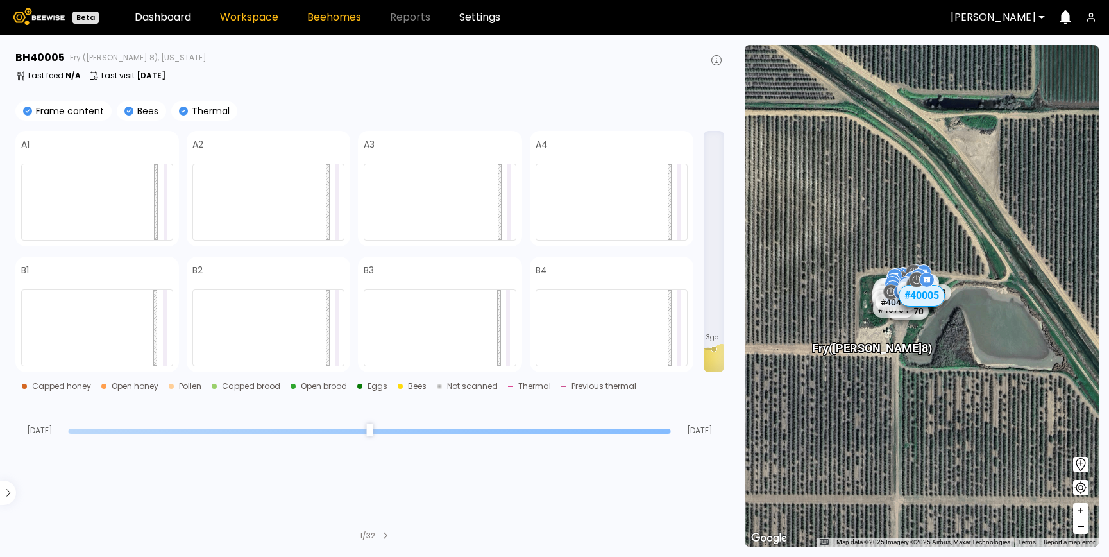
click at [249, 13] on link "Workspace" at bounding box center [249, 17] width 58 height 10
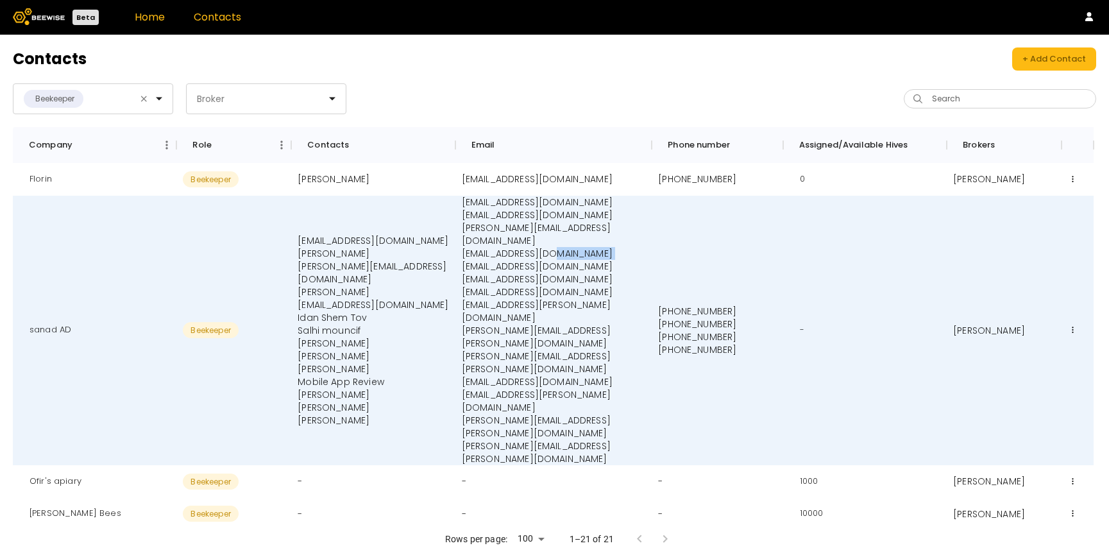
click at [138, 22] on link "Home" at bounding box center [150, 17] width 30 height 15
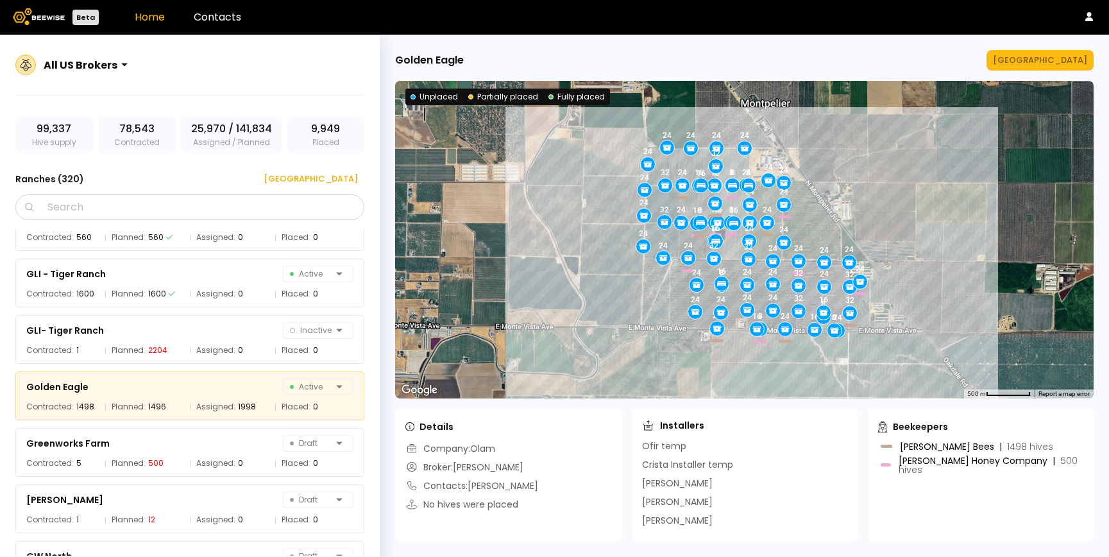
scroll to position [6071, 0]
click at [1042, 72] on div "[GEOGRAPHIC_DATA] ← Move left → Move right ↑ Move up ↓ Move down + Zoom in - Zo…" at bounding box center [744, 296] width 729 height 522
click at [1046, 61] on div "[GEOGRAPHIC_DATA]" at bounding box center [1040, 60] width 94 height 13
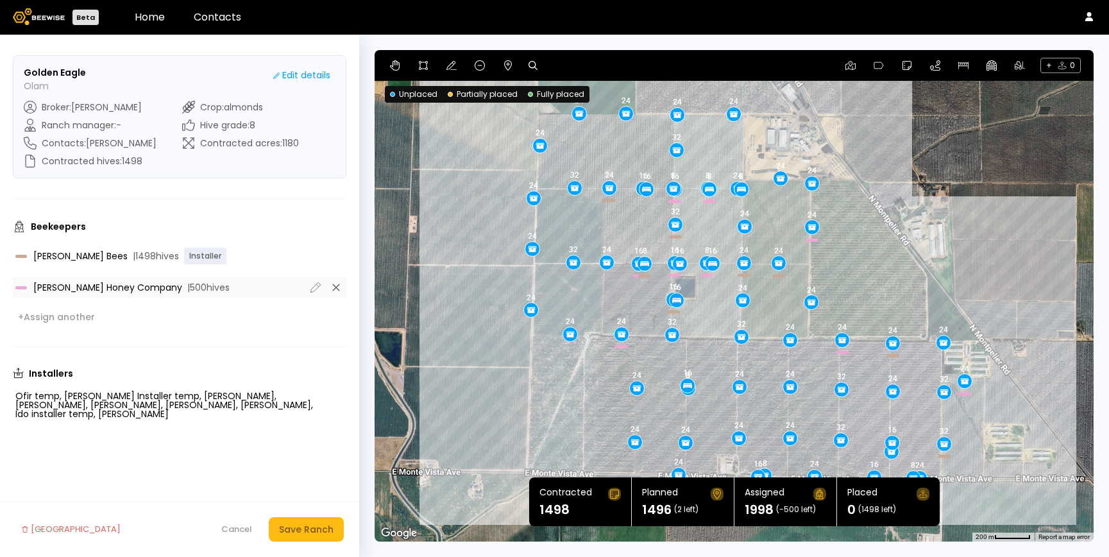
click at [228, 287] on div "[PERSON_NAME] Honey Company | 500 hives" at bounding box center [160, 287] width 290 height 9
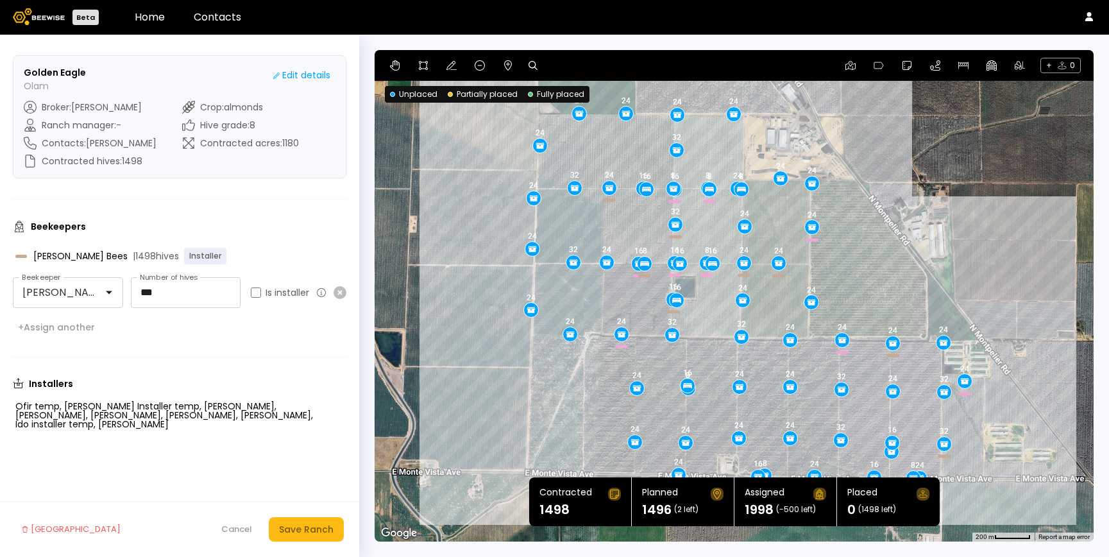
click at [312, 239] on div "Beekeepers [PERSON_NAME] Bees | 1498 hives Installer [PERSON_NAME] Honey Compan…" at bounding box center [179, 278] width 333 height 116
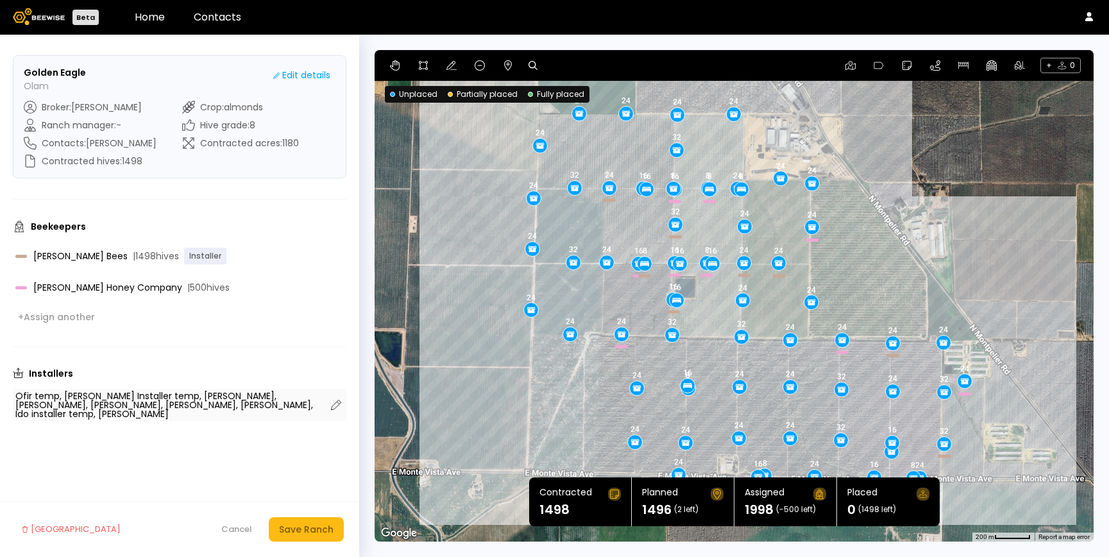
click at [108, 396] on div "Ofir temp, [PERSON_NAME] Installer temp, [PERSON_NAME], [PERSON_NAME], [PERSON_…" at bounding box center [170, 404] width 310 height 27
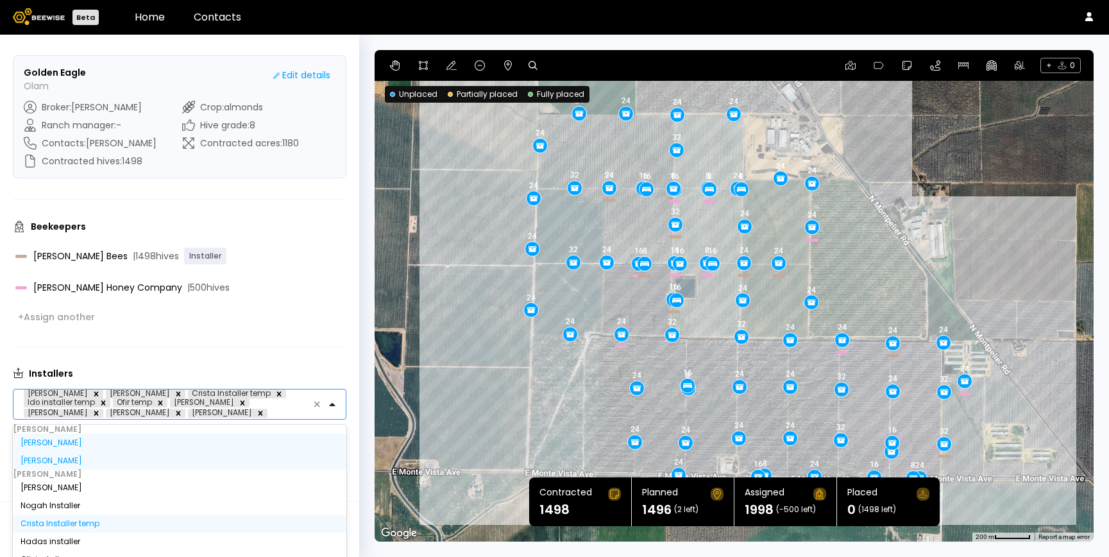
click at [269, 411] on div at bounding box center [292, 413] width 47 height 12
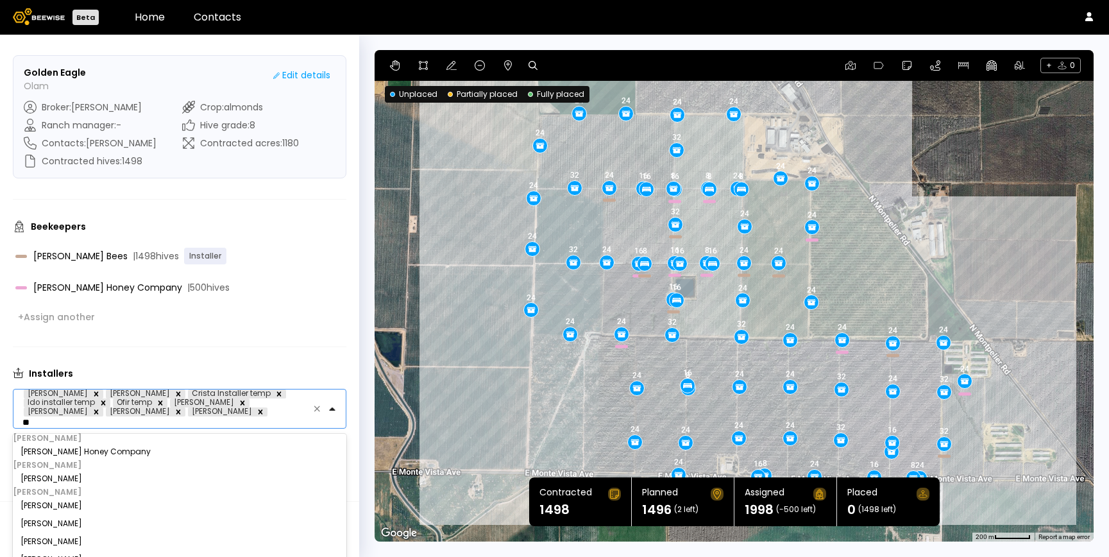
type input "*"
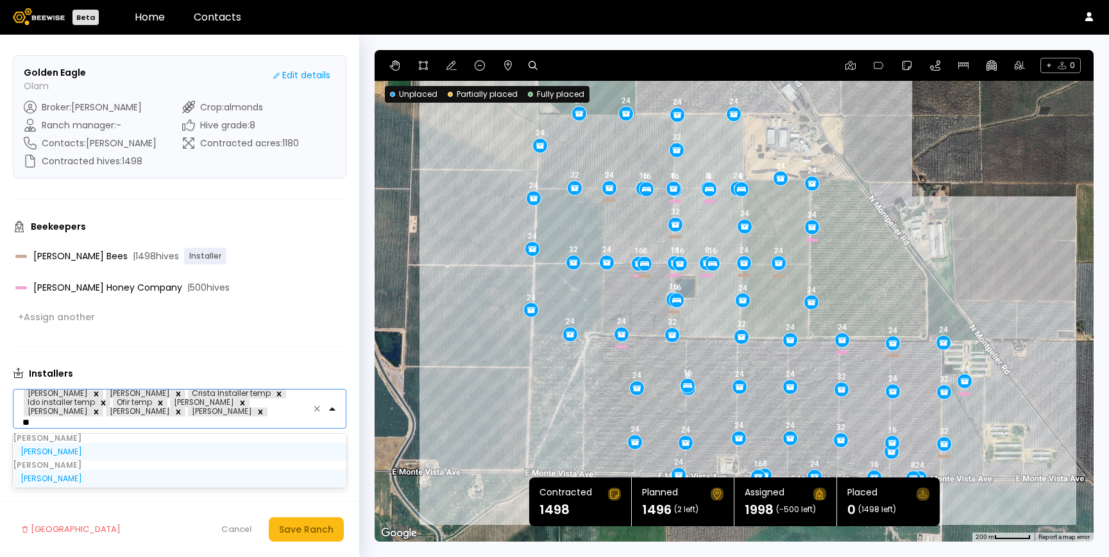
type input "*"
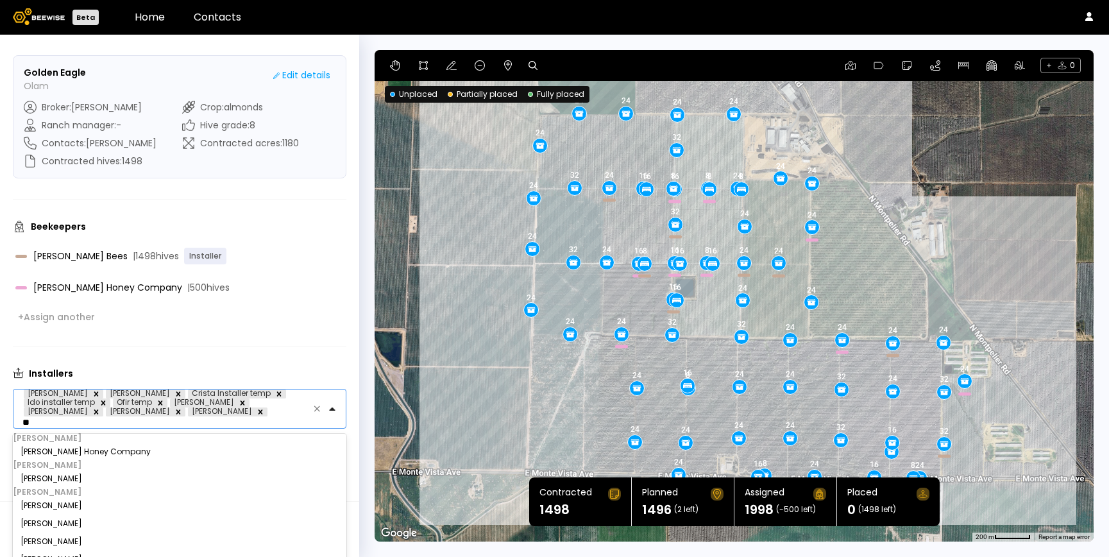
type input "**"
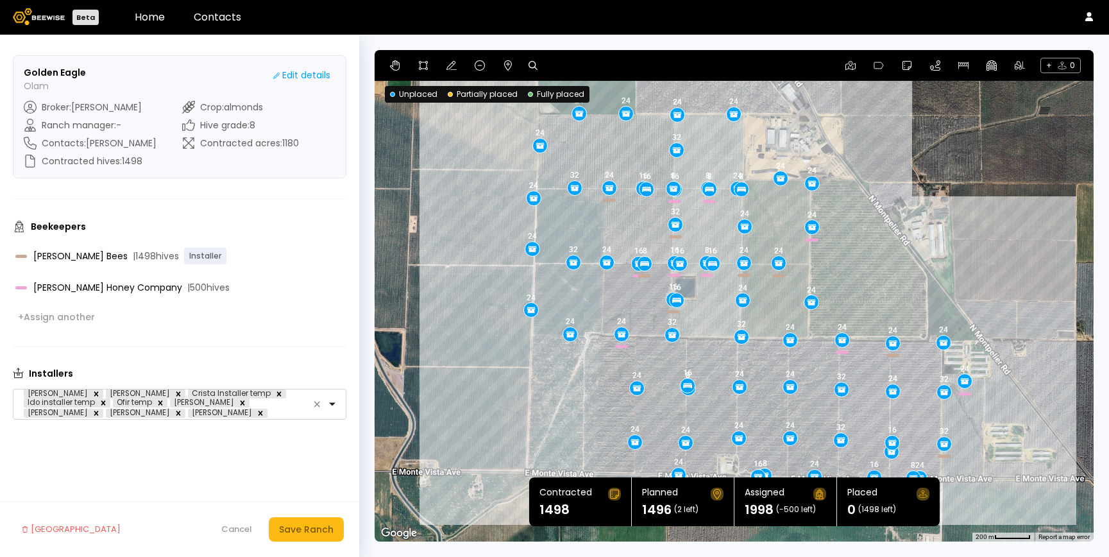
click at [282, 335] on form "Golden Eagle Olam Edit details Broker : [PERSON_NAME] Ranch manager : - Contact…" at bounding box center [179, 296] width 359 height 522
click at [314, 287] on icon at bounding box center [315, 287] width 15 height 15
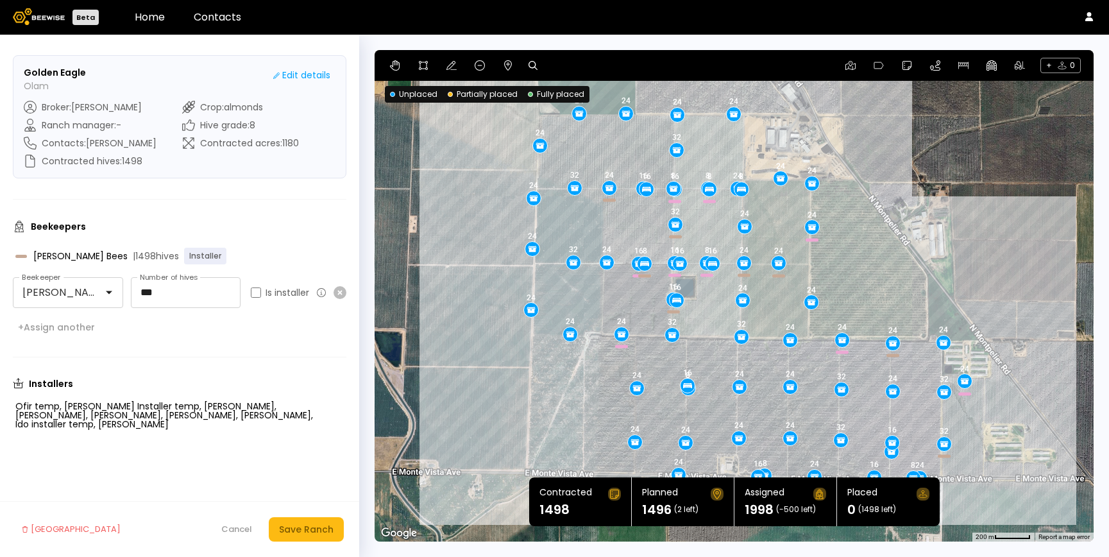
drag, startPoint x: 287, startPoint y: 528, endPoint x: 281, endPoint y: 323, distance: 205.9
click at [281, 323] on form "Golden Eagle Olam Edit details Broker : [PERSON_NAME] Ranch manager : - Contact…" at bounding box center [179, 296] width 359 height 522
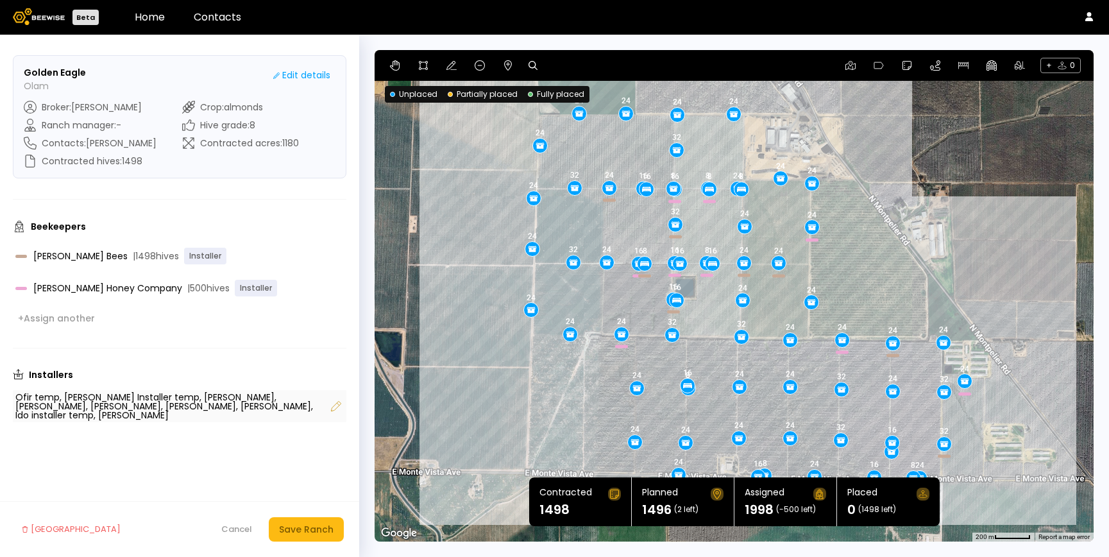
click at [341, 404] on icon at bounding box center [335, 405] width 15 height 15
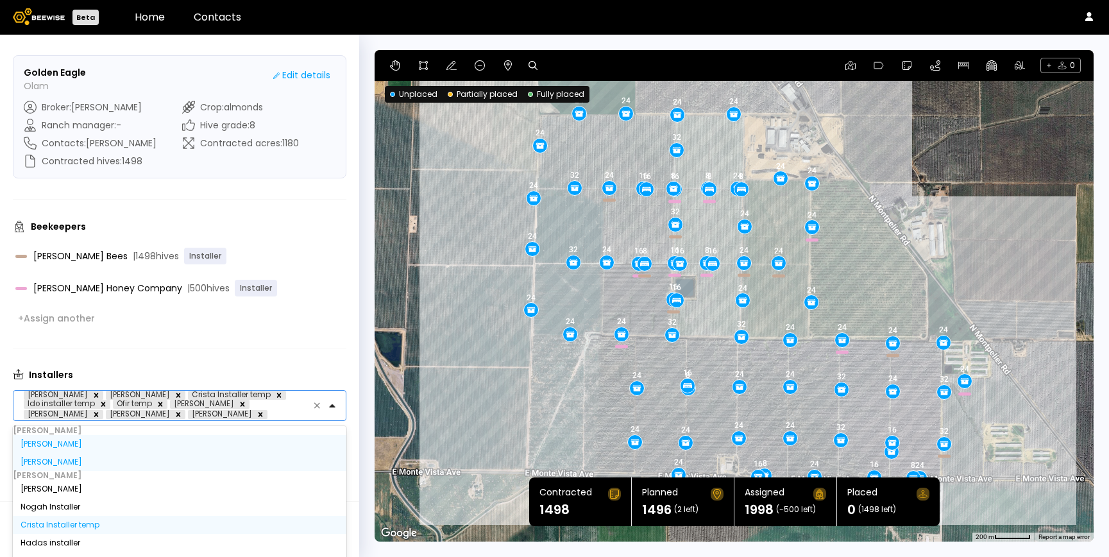
click at [269, 416] on div at bounding box center [292, 414] width 47 height 12
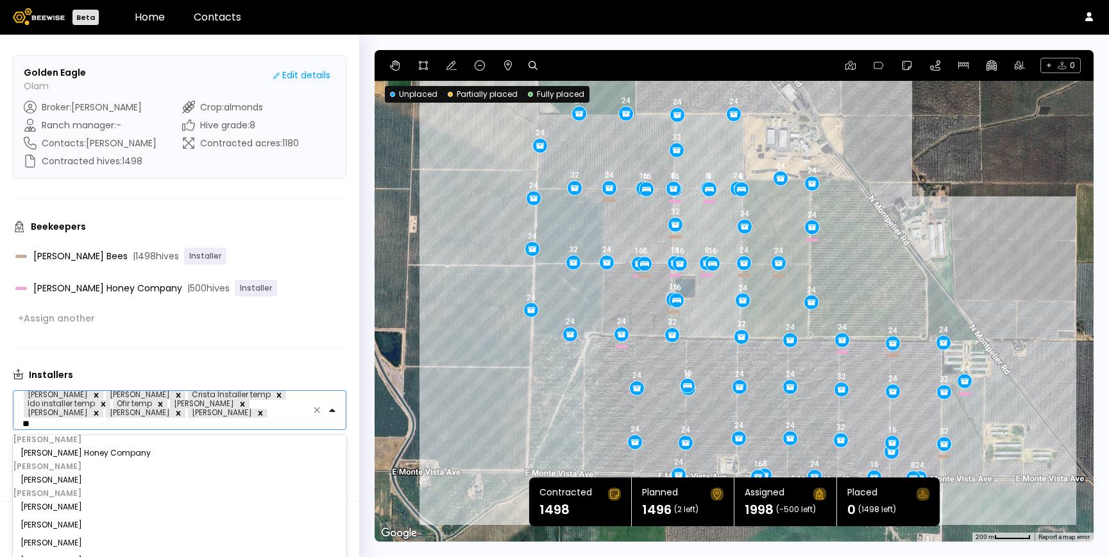
type input "***"
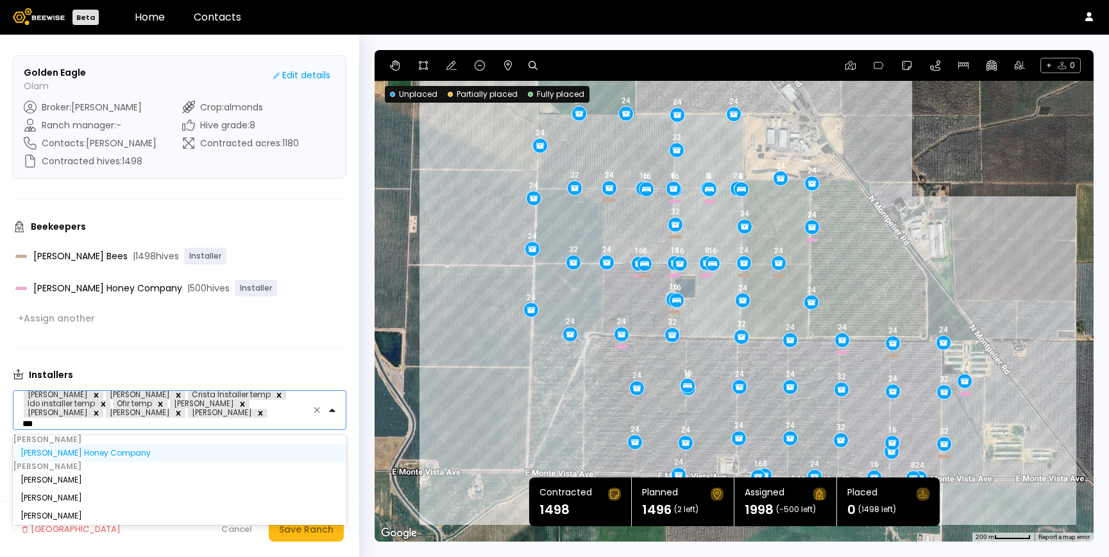
click at [107, 455] on div "[PERSON_NAME] Honey Company" at bounding box center [180, 453] width 318 height 8
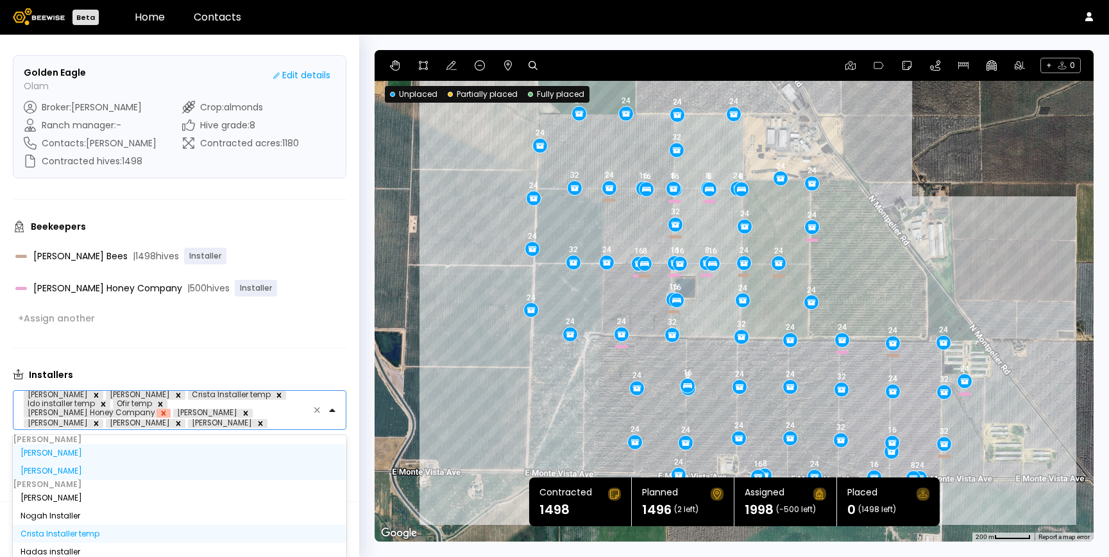
click at [166, 410] on icon "Remove Browning's Honey Company" at bounding box center [164, 412] width 4 height 4
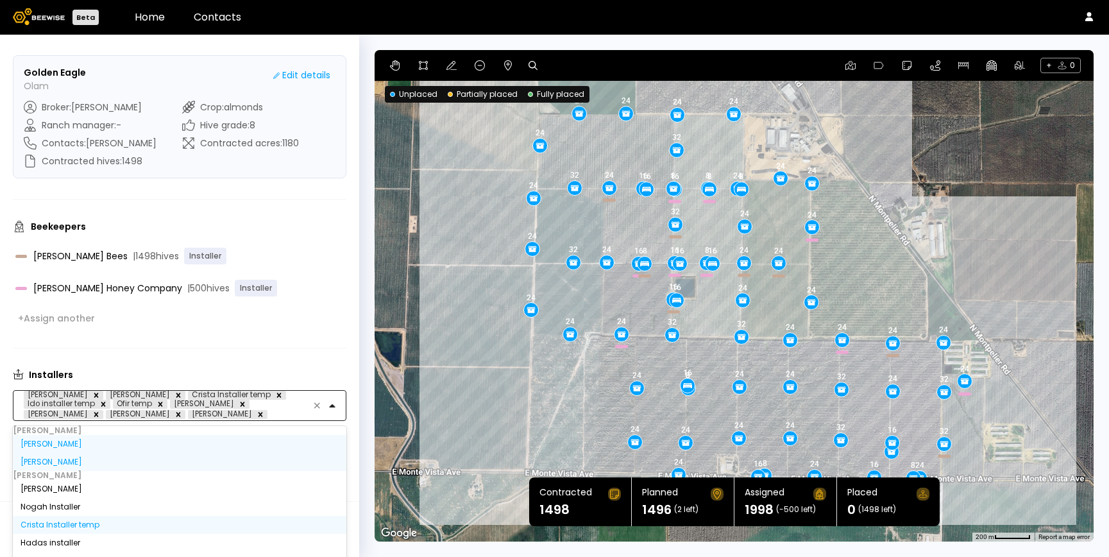
click at [183, 533] on footer "[GEOGRAPHIC_DATA] Cancel Save Ranch" at bounding box center [179, 529] width 359 height 56
